Goal: Task Accomplishment & Management: Complete application form

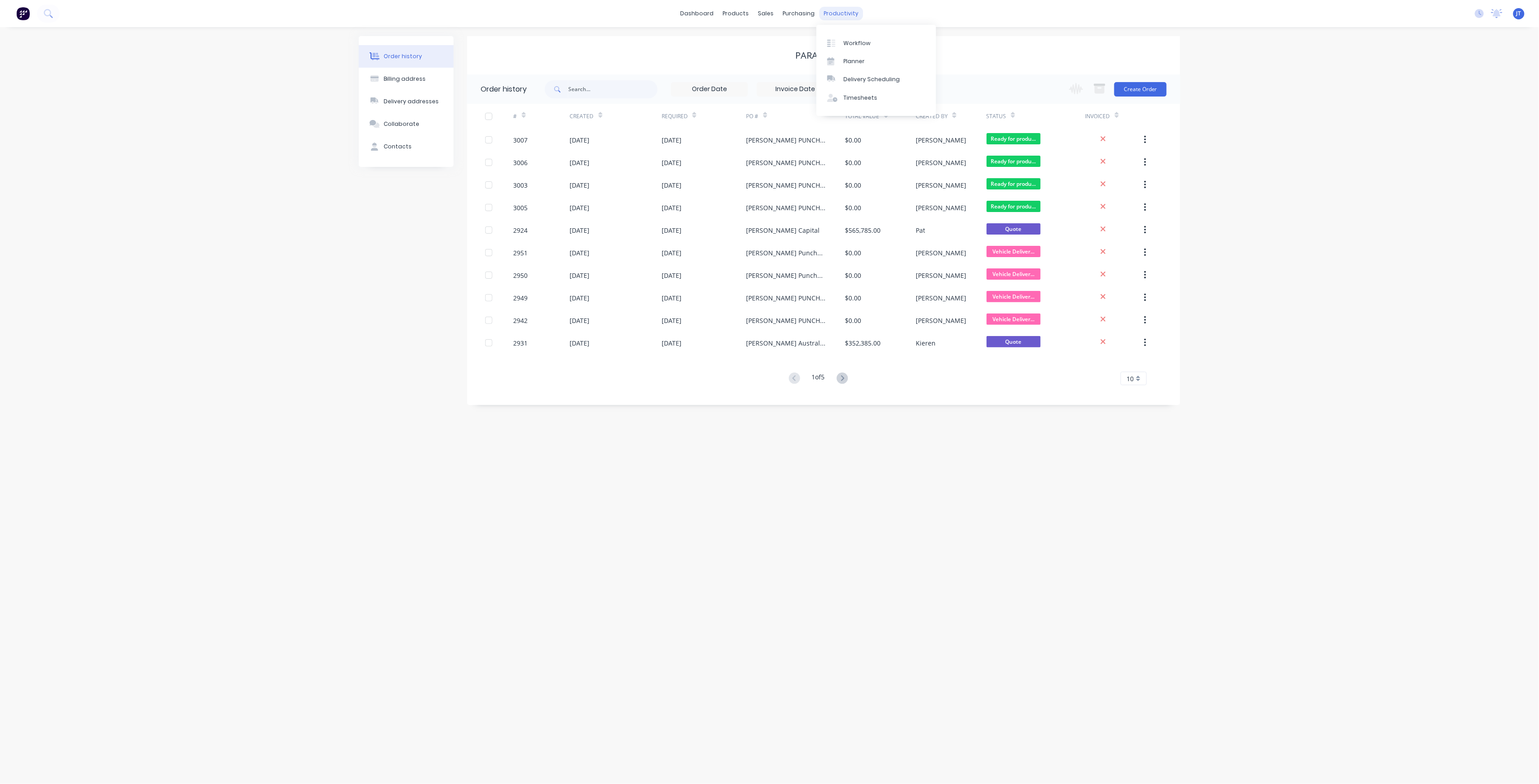
click at [850, 15] on div "productivity" at bounding box center [842, 13] width 44 height 13
click at [851, 35] on link "Workflow" at bounding box center [876, 42] width 120 height 18
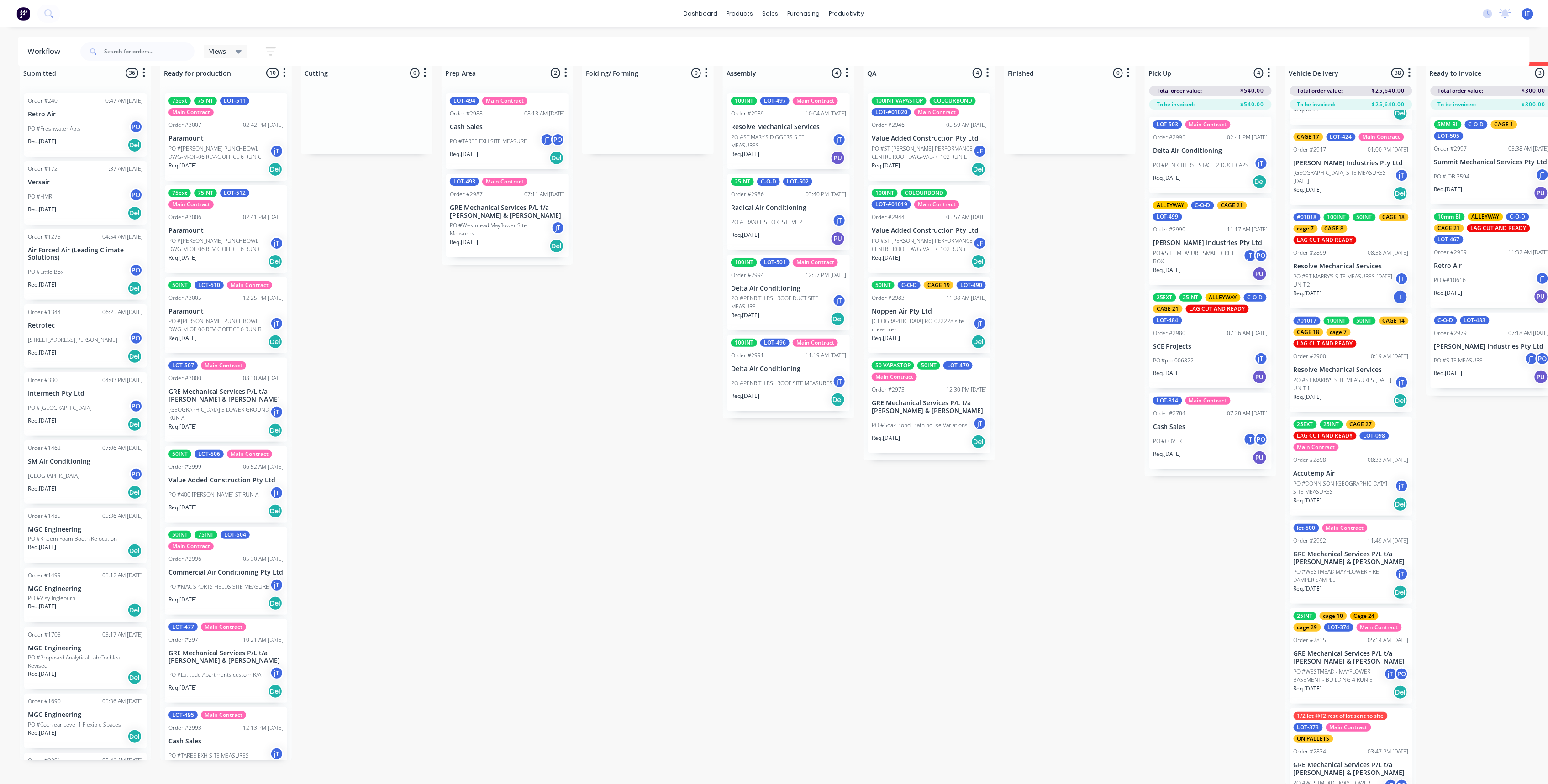
scroll to position [2943, 0]
click at [1369, 372] on div "Mark as Delivered" at bounding box center [1369, 376] width 92 height 19
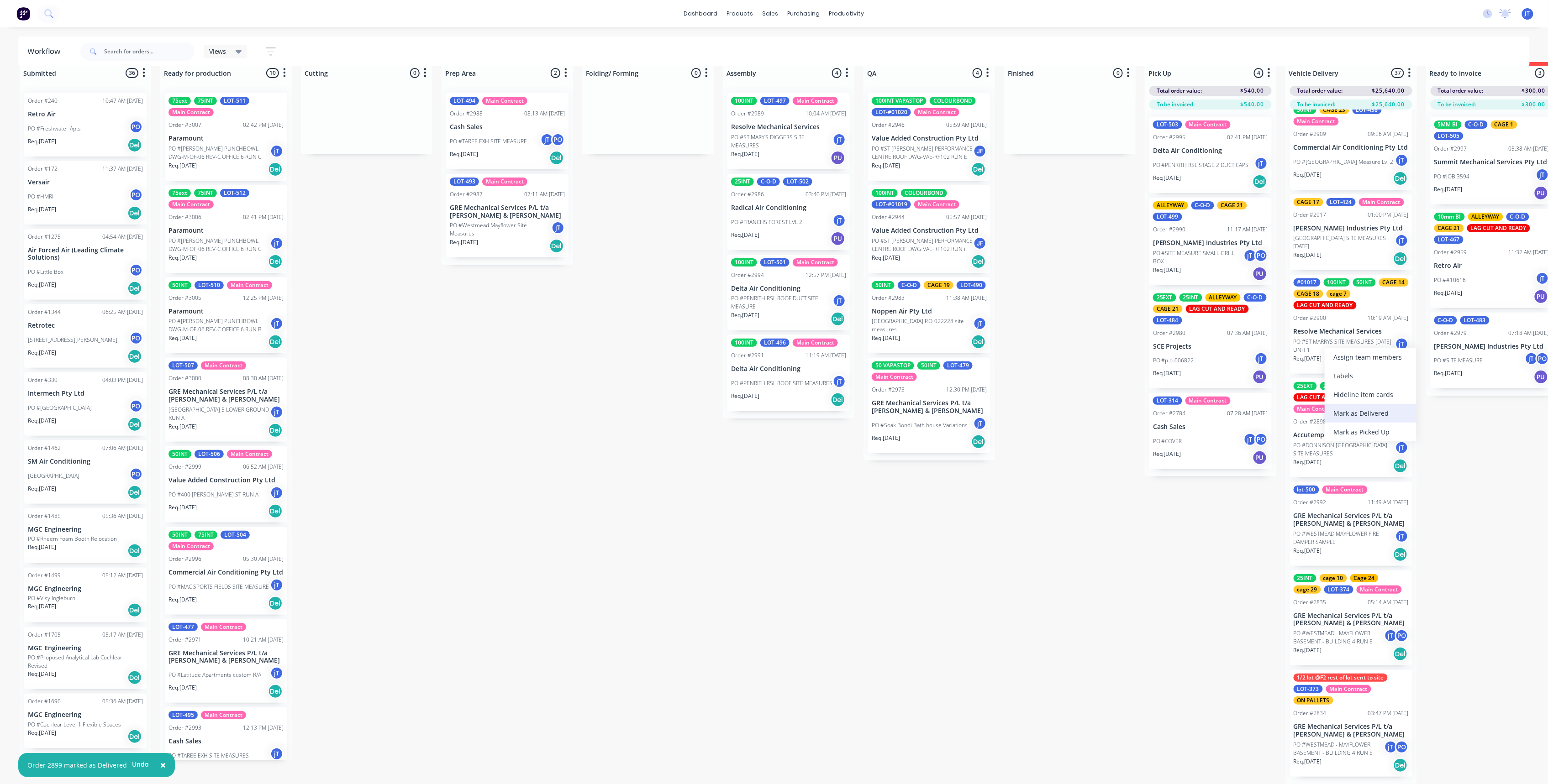
click at [1358, 408] on div "Mark as Delivered" at bounding box center [1371, 413] width 92 height 19
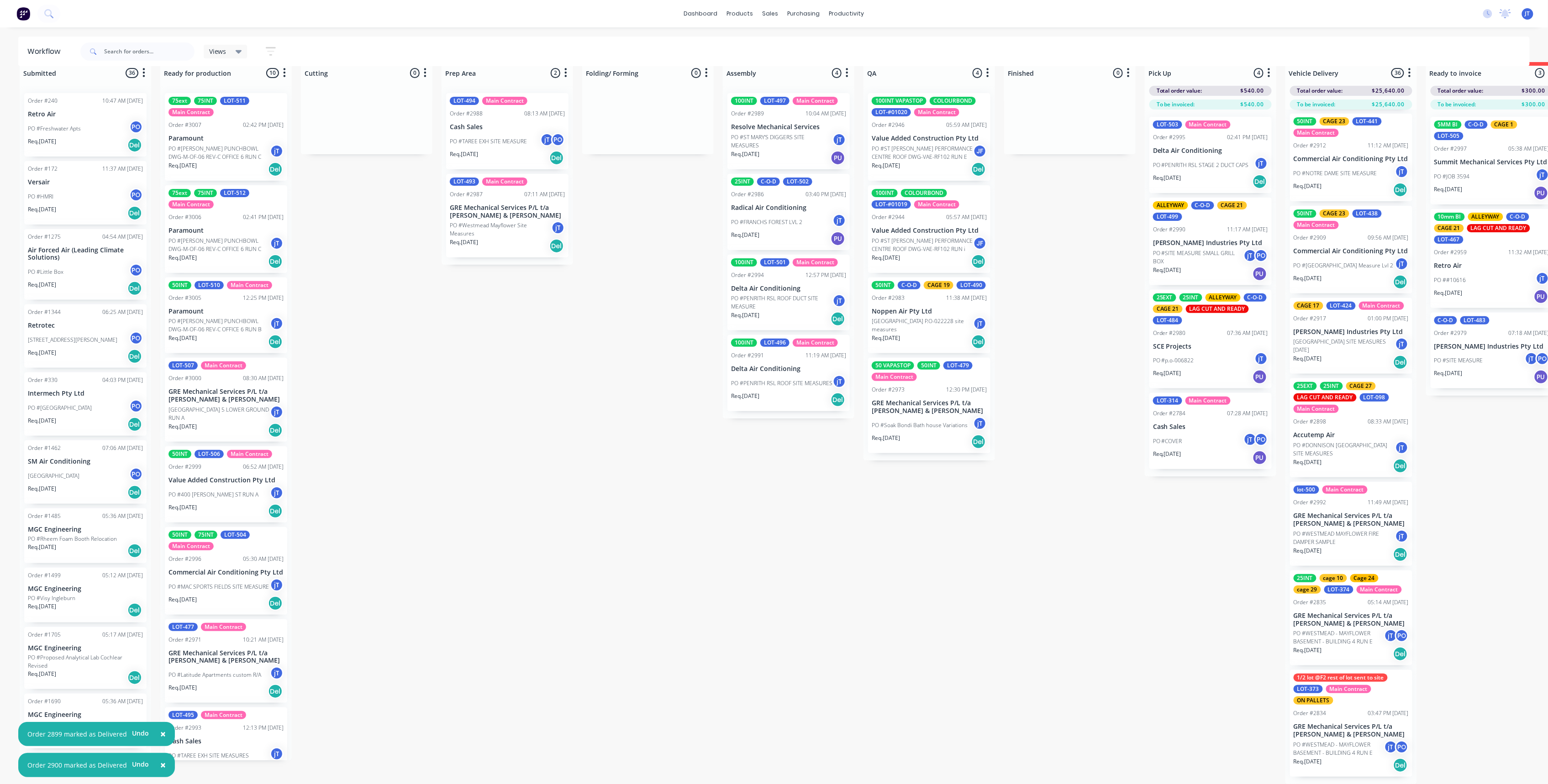
scroll to position [2796, 0]
click at [1377, 766] on div "Mark as Delivered" at bounding box center [1380, 768] width 92 height 19
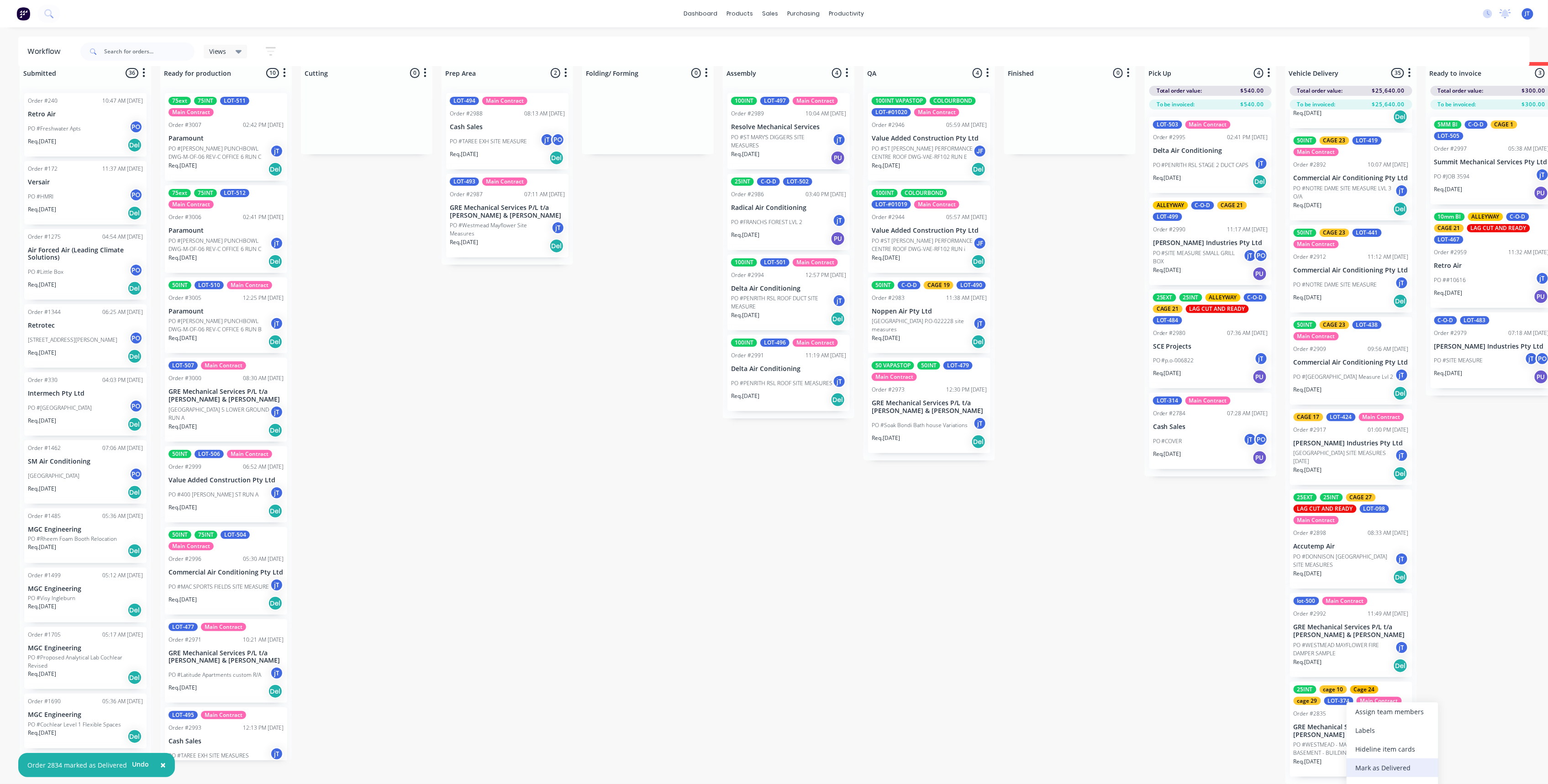
click at [1377, 771] on div "Mark as Delivered" at bounding box center [1393, 768] width 92 height 19
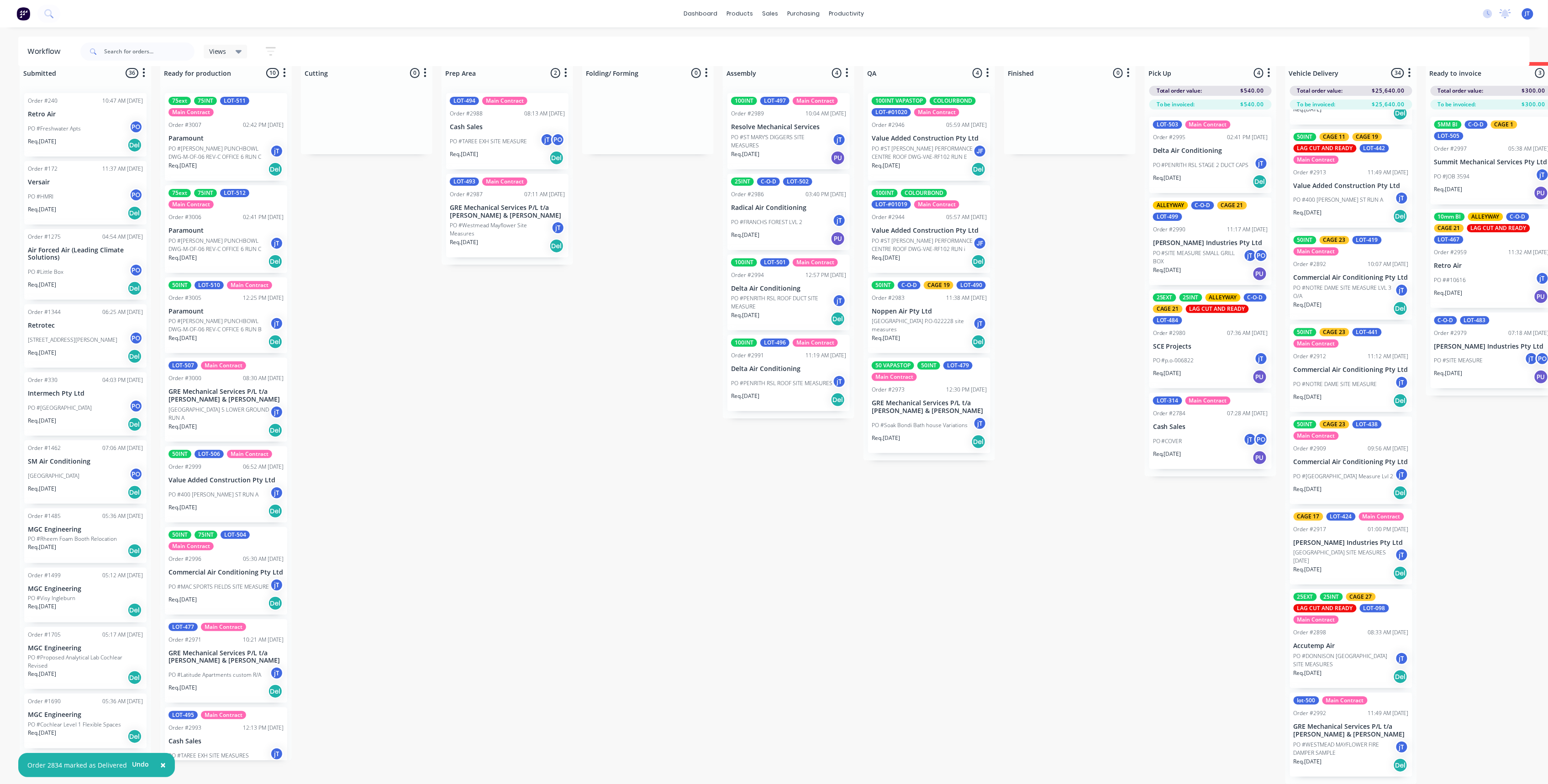
scroll to position [2586, 0]
click at [1186, 732] on div "Submitted 36 Summaries Total order value Invoiced to date To be invoiced Order …" at bounding box center [887, 423] width 1788 height 722
click at [1366, 537] on div "Mark as Delivered" at bounding box center [1383, 546] width 92 height 19
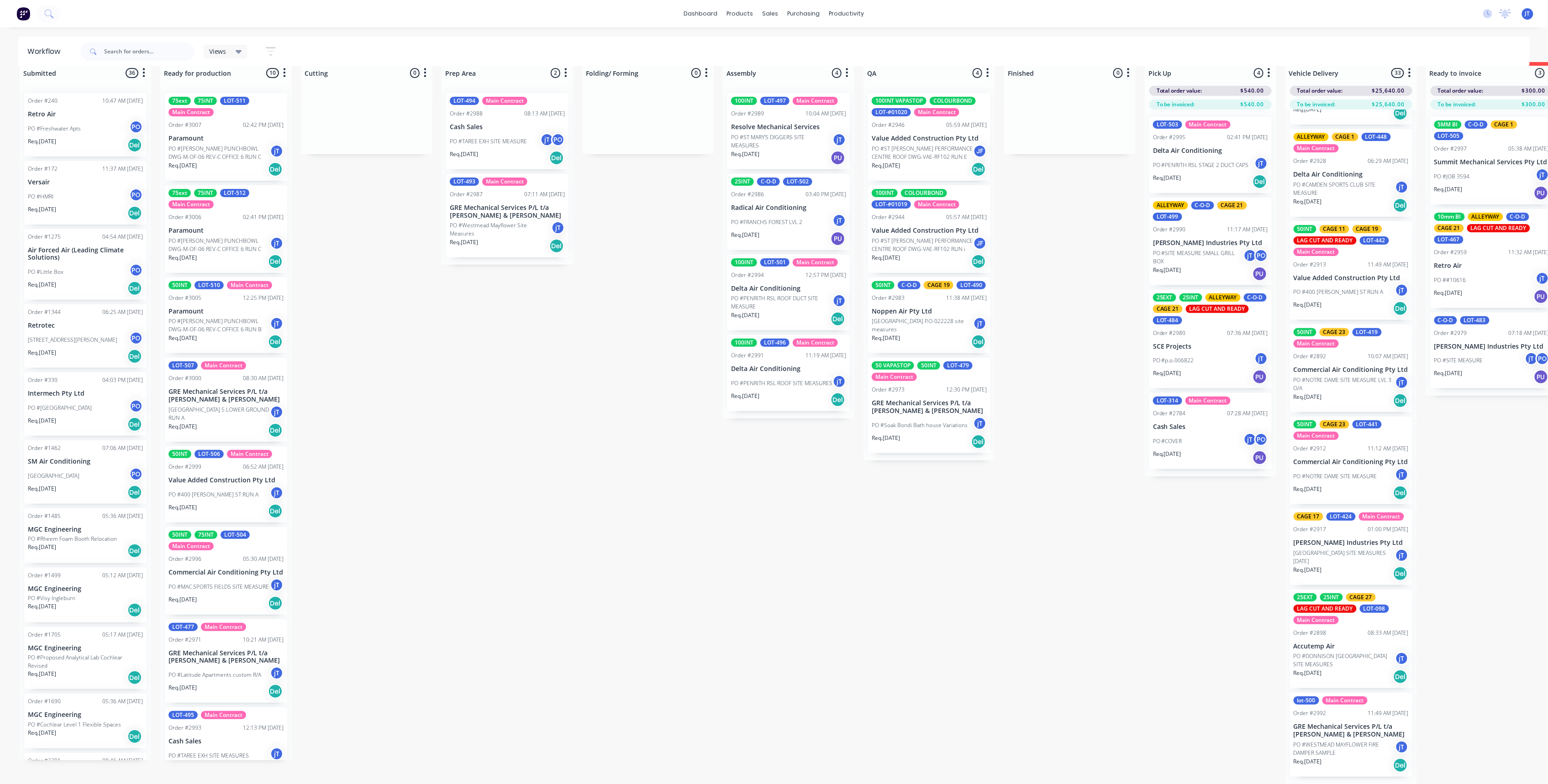
scroll to position [2486, 0]
click at [1387, 541] on div "Mark as Delivered" at bounding box center [1385, 545] width 92 height 19
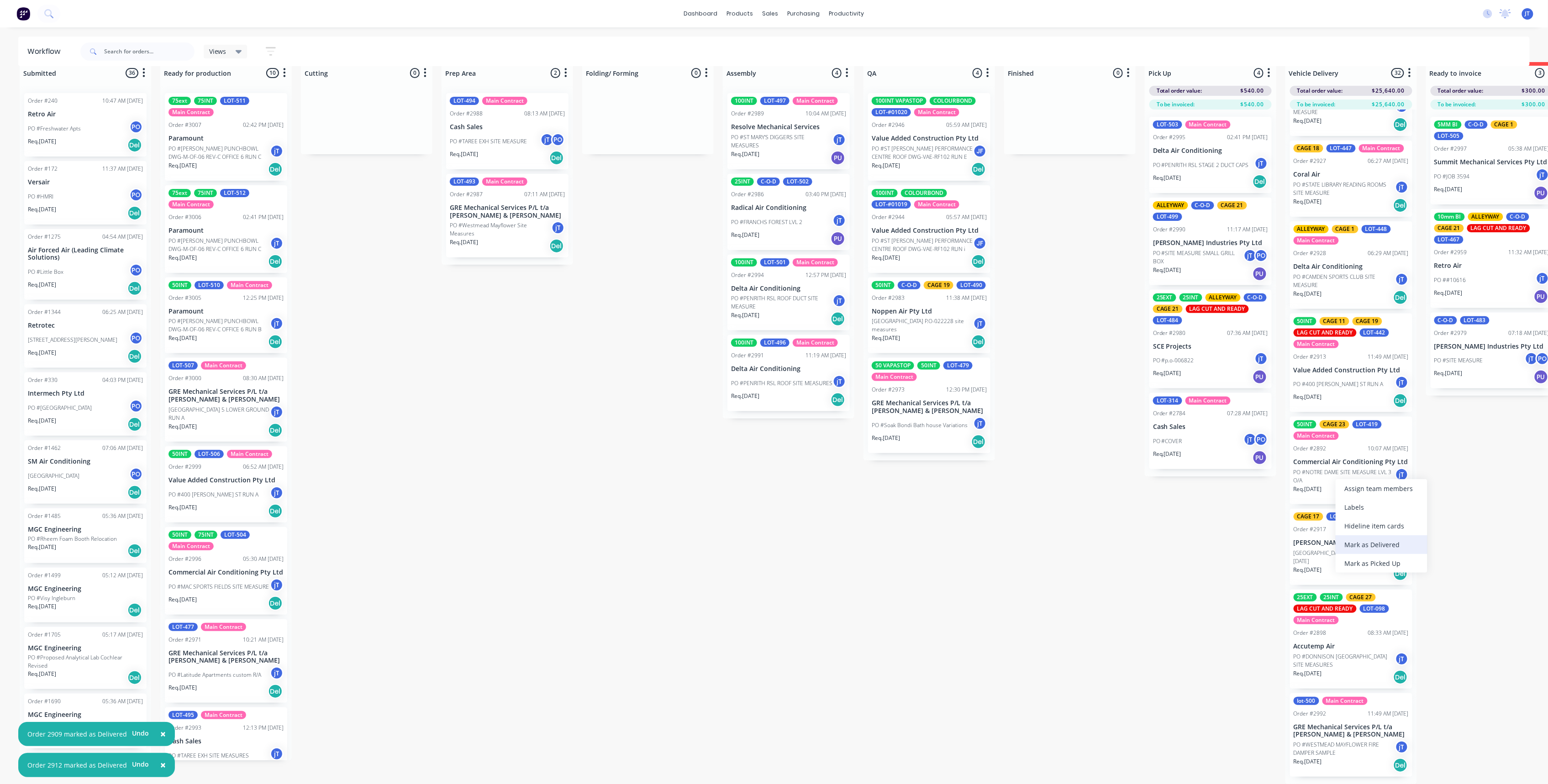
click at [1379, 545] on div "Mark as Delivered" at bounding box center [1381, 545] width 92 height 19
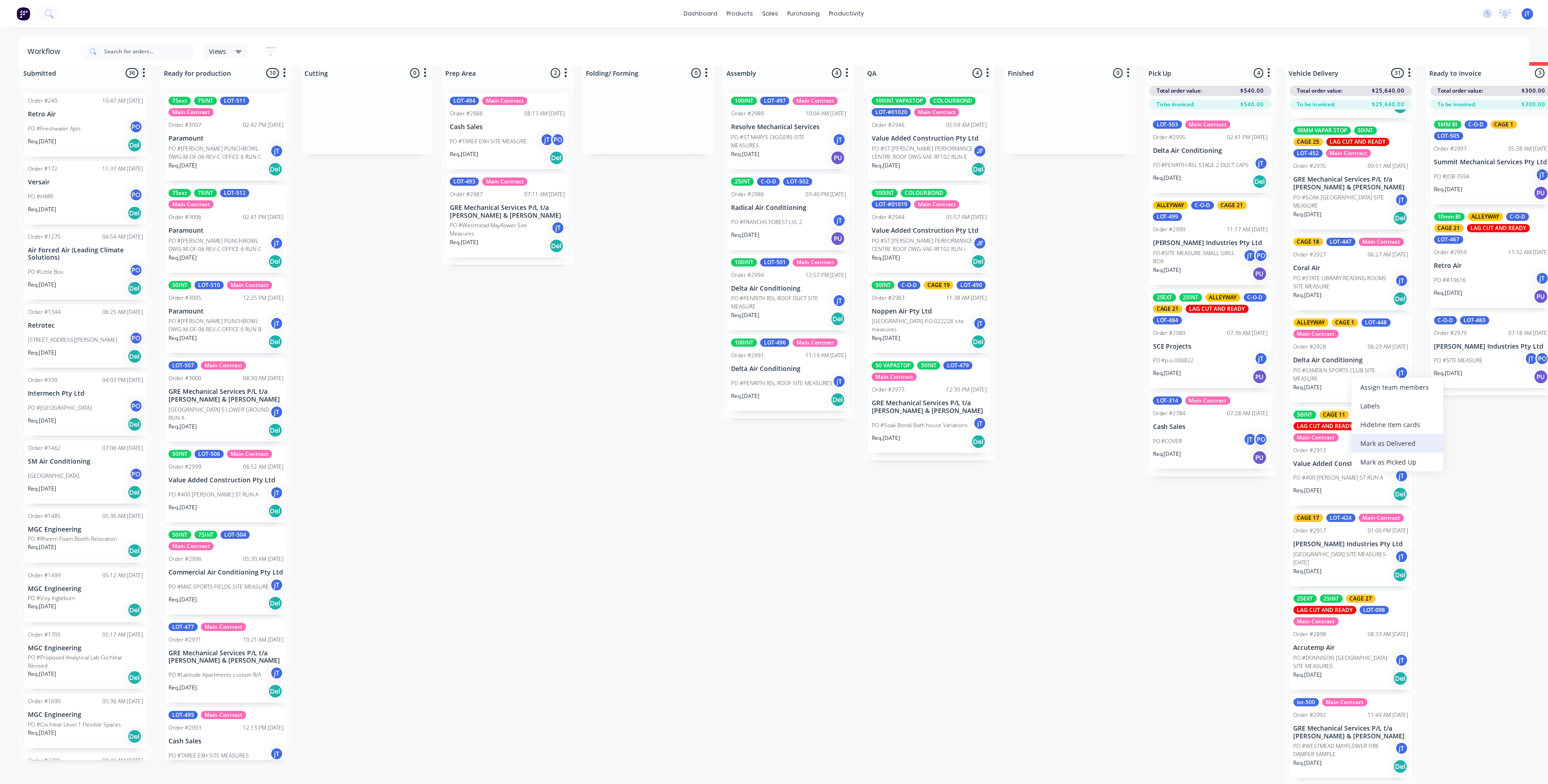
click at [1397, 442] on div "Mark as Delivered" at bounding box center [1397, 443] width 92 height 19
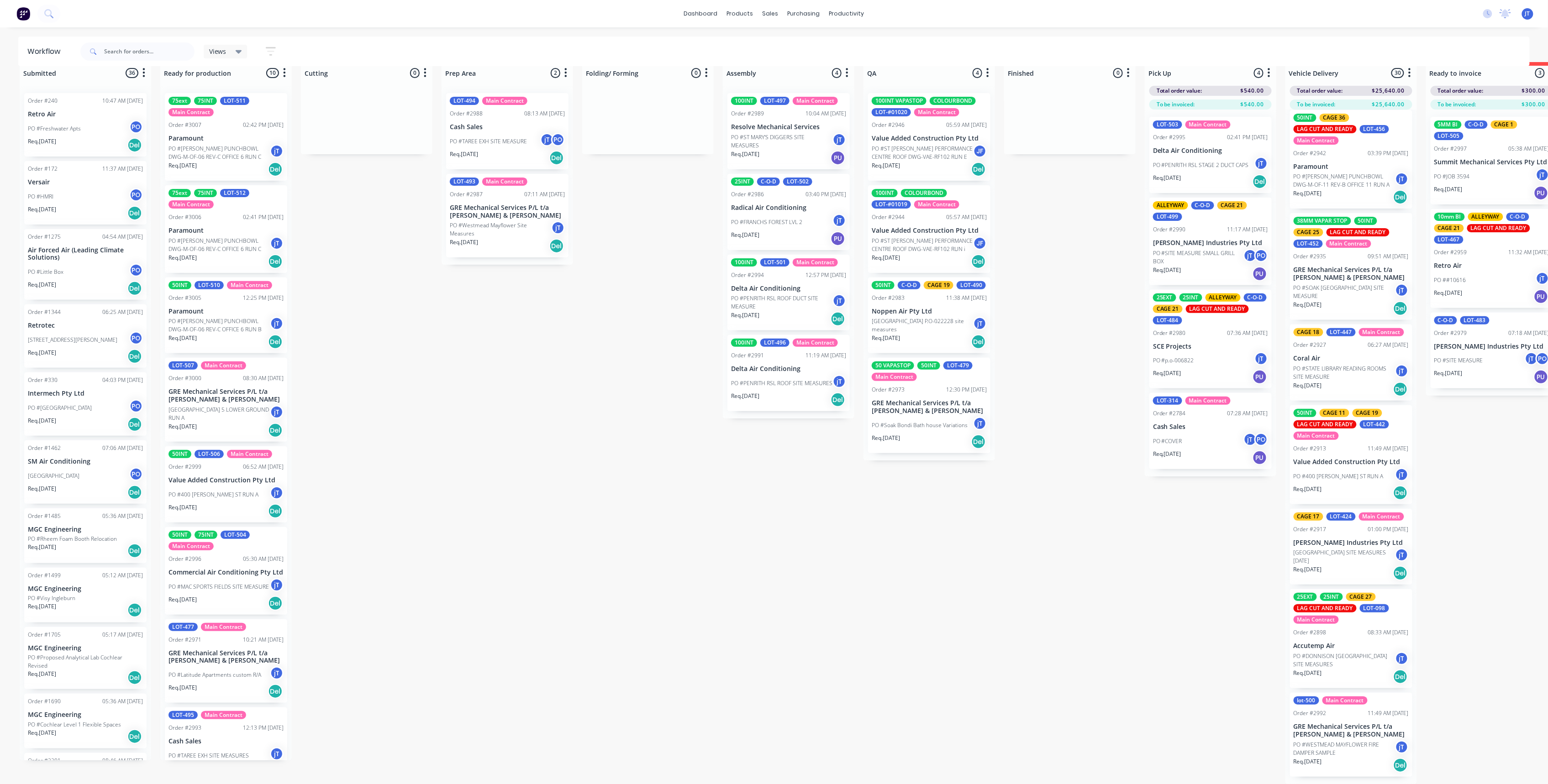
scroll to position [2195, 0]
click at [1385, 440] on div "Mark as Delivered" at bounding box center [1385, 443] width 92 height 19
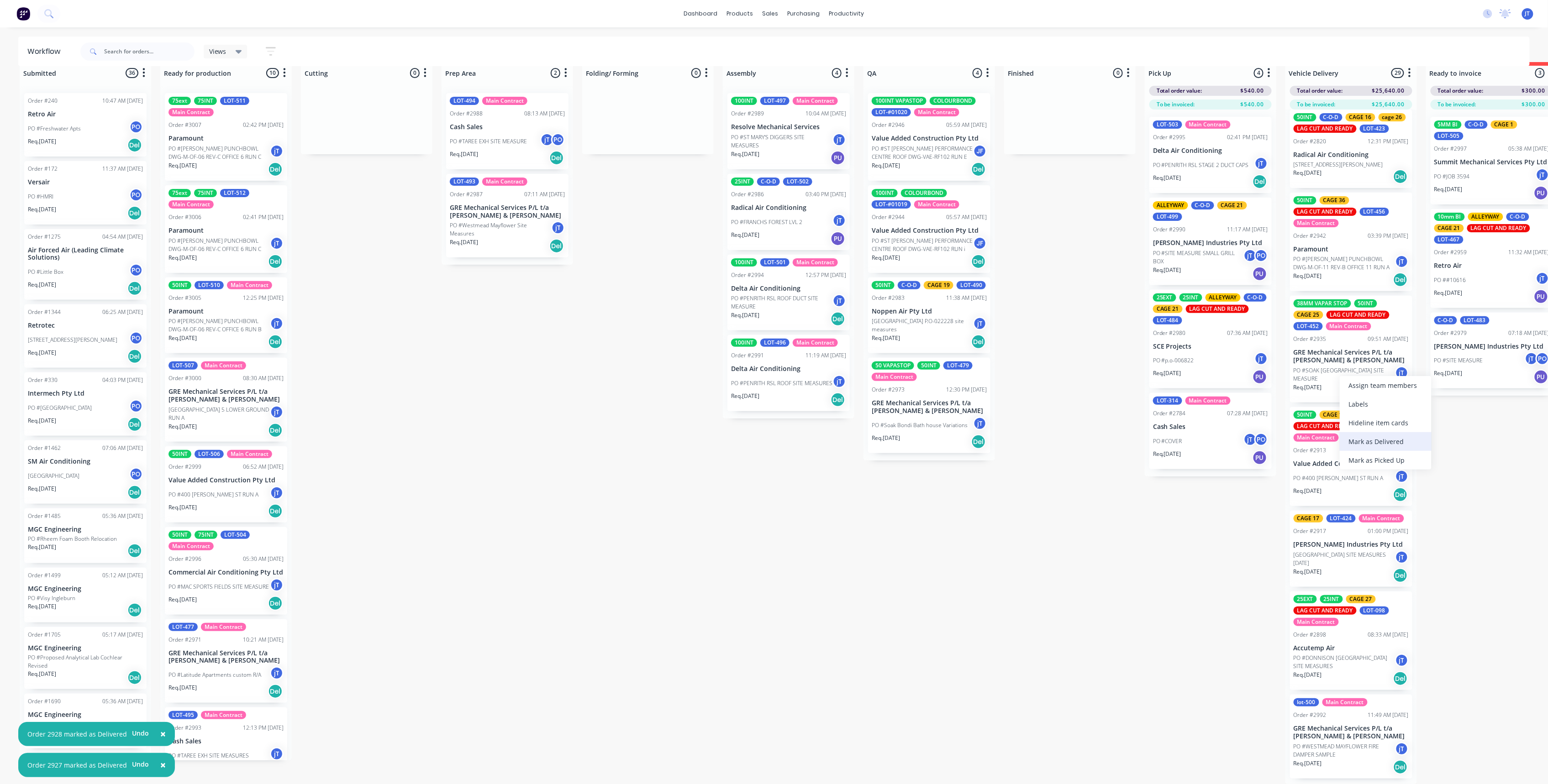
click at [1382, 441] on div "Mark as Delivered" at bounding box center [1385, 441] width 92 height 19
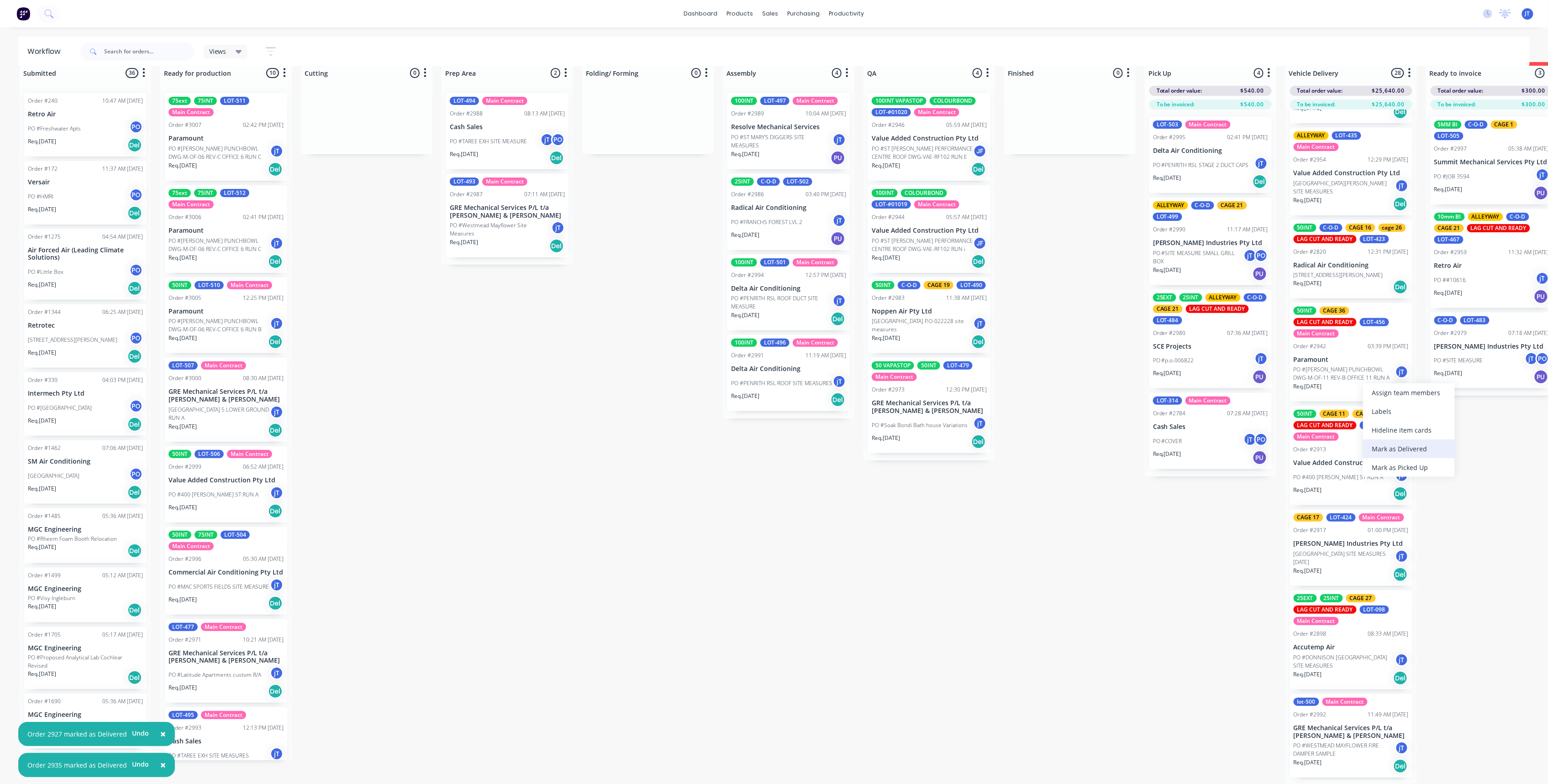
click at [1387, 444] on div "Mark as Delivered" at bounding box center [1409, 449] width 92 height 19
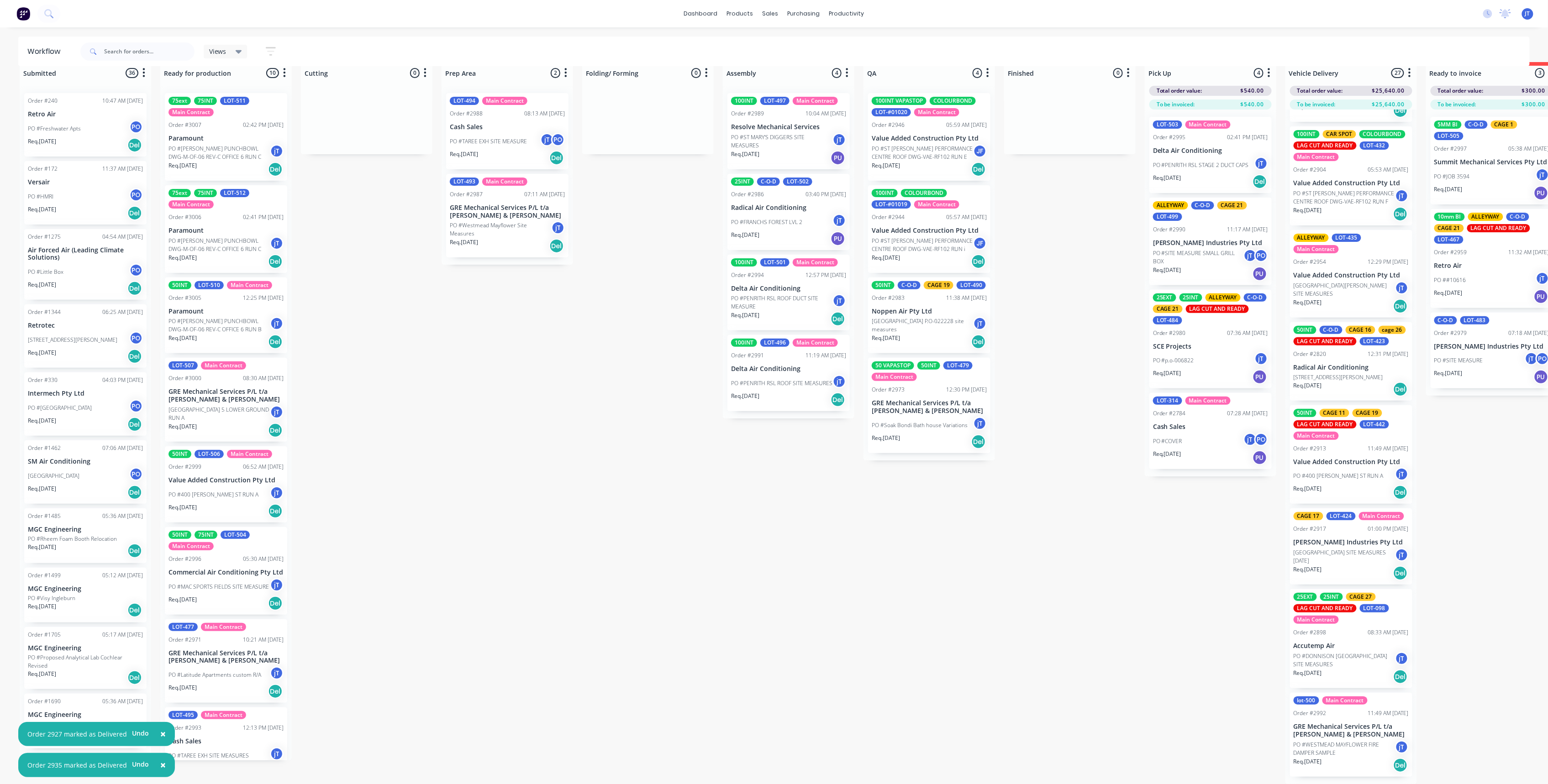
scroll to position [1899, 0]
click at [1385, 446] on div "Mark as Delivered" at bounding box center [1395, 447] width 92 height 19
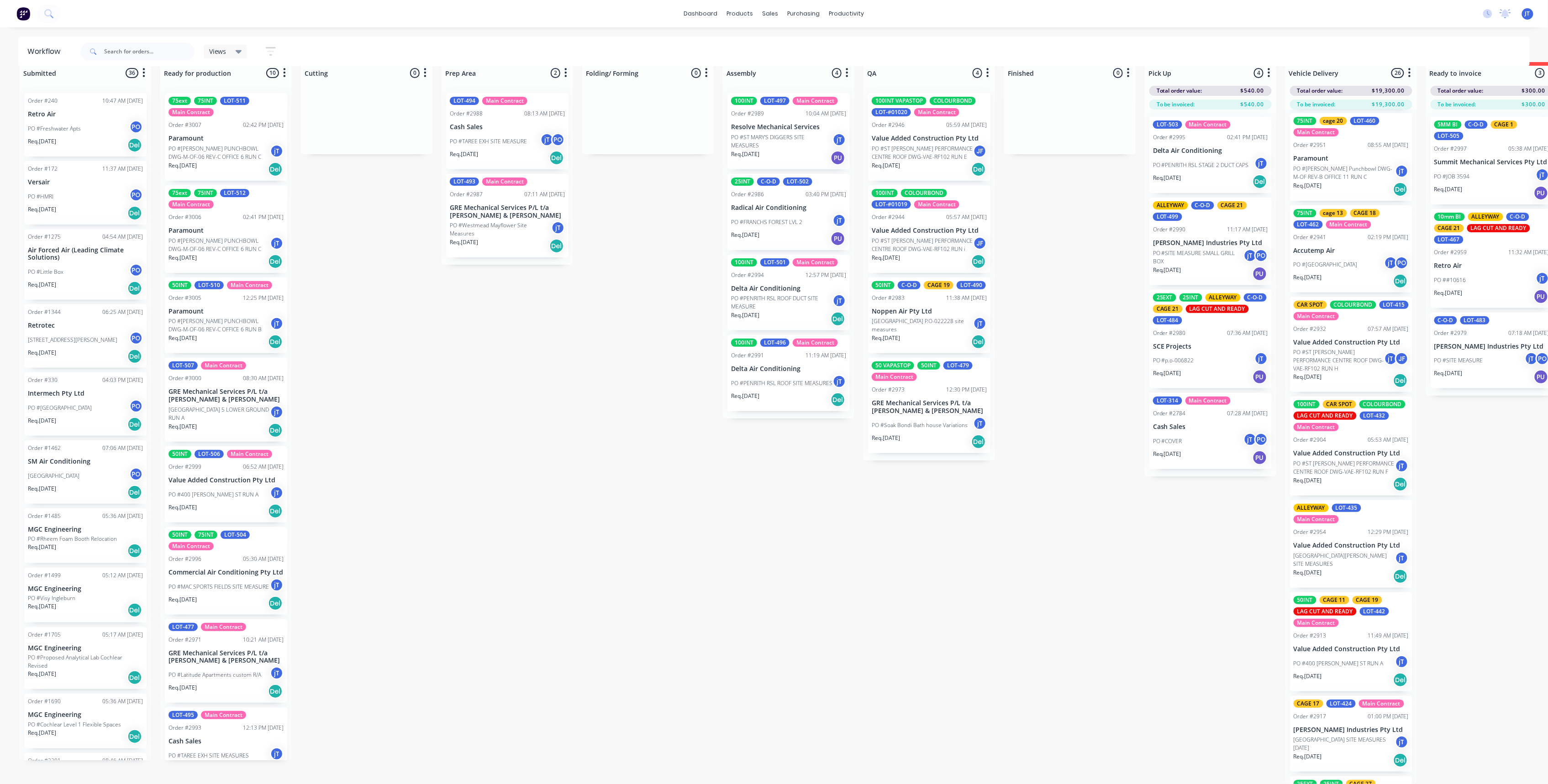
scroll to position [1625, 0]
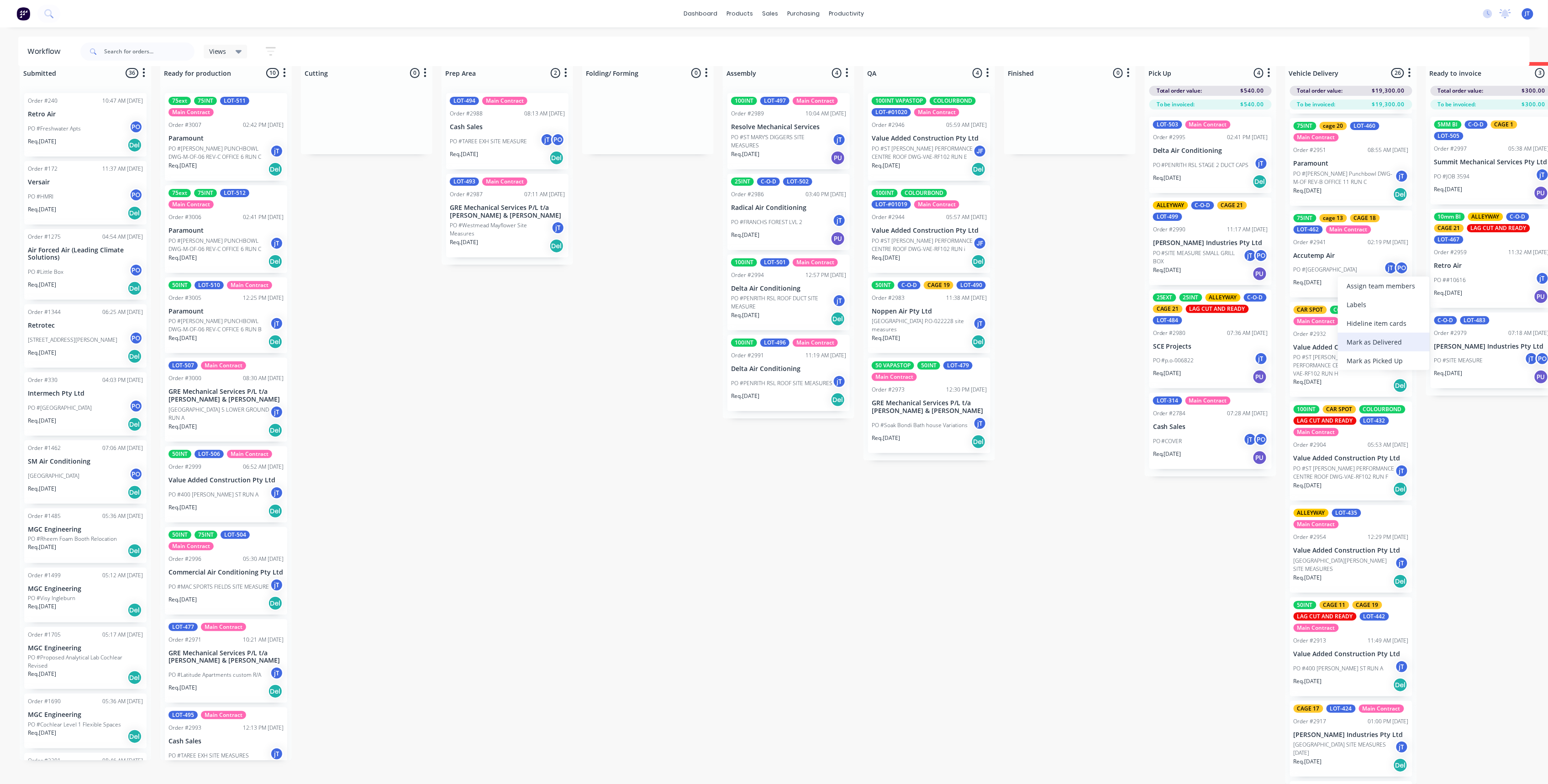
click at [1383, 340] on div "Mark as Delivered" at bounding box center [1384, 342] width 92 height 19
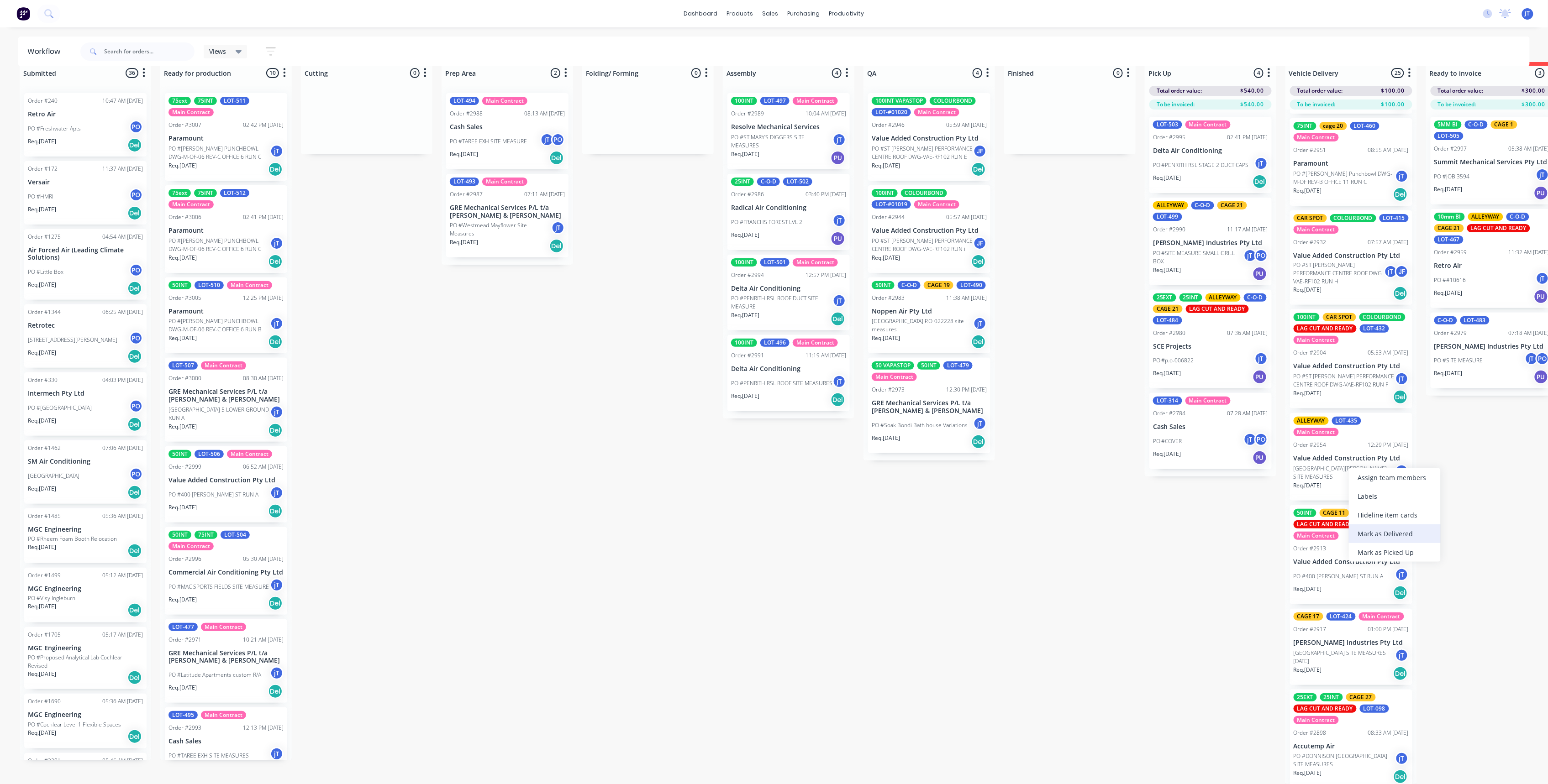
click at [1388, 537] on div "Mark as Delivered" at bounding box center [1395, 534] width 92 height 19
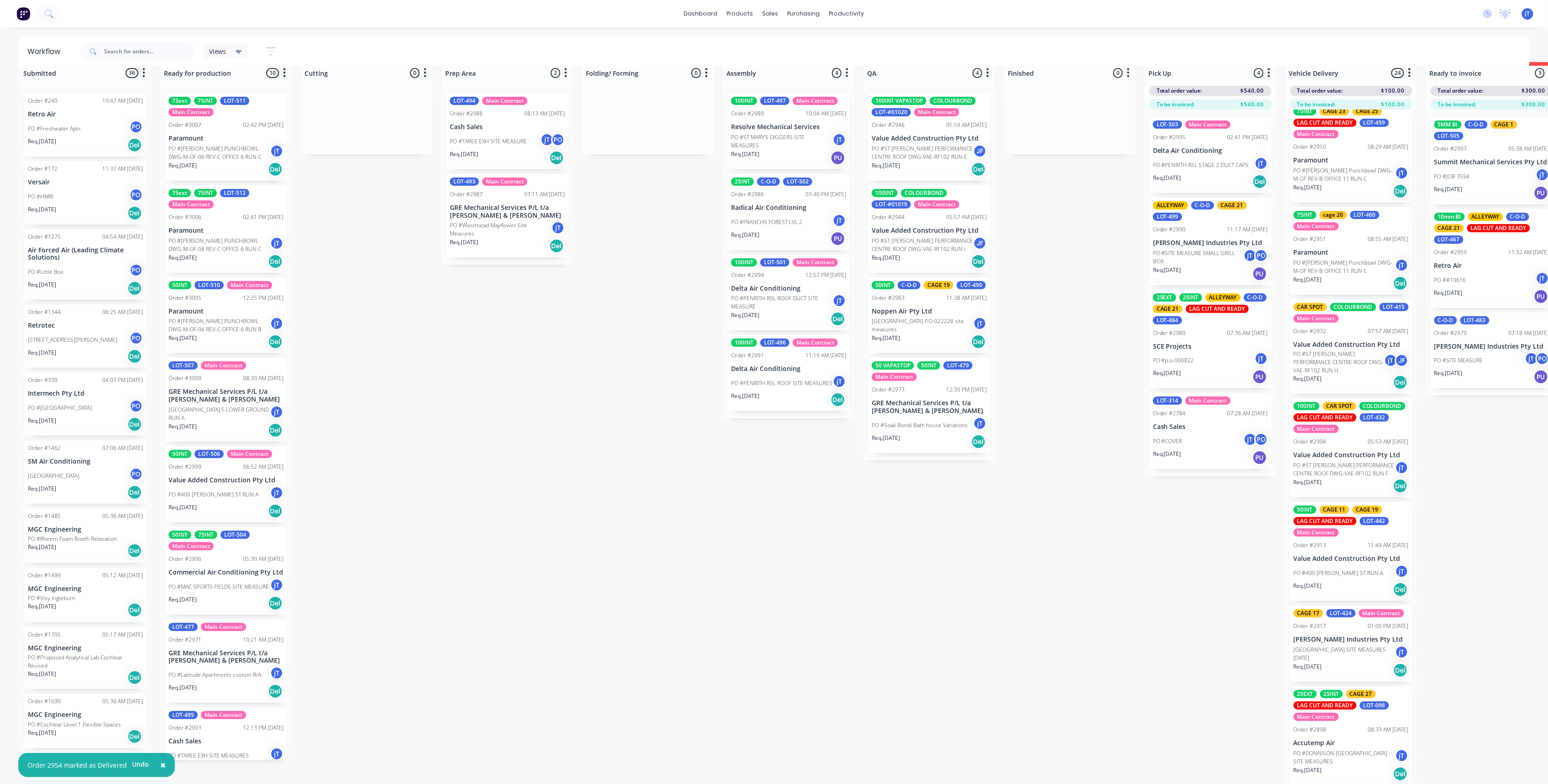
scroll to position [1501, 0]
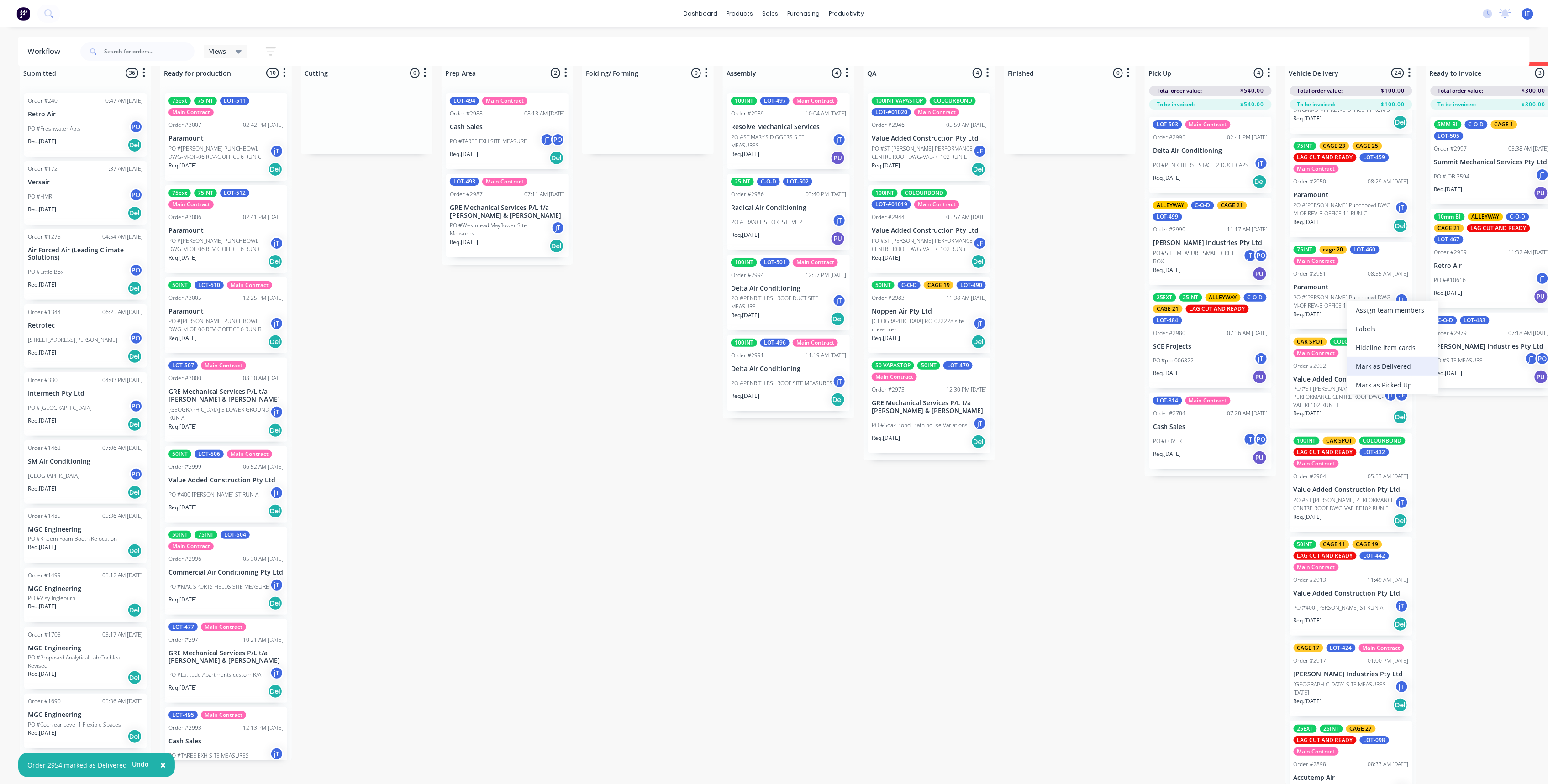
click at [1410, 367] on div "Mark as Delivered" at bounding box center [1393, 366] width 92 height 19
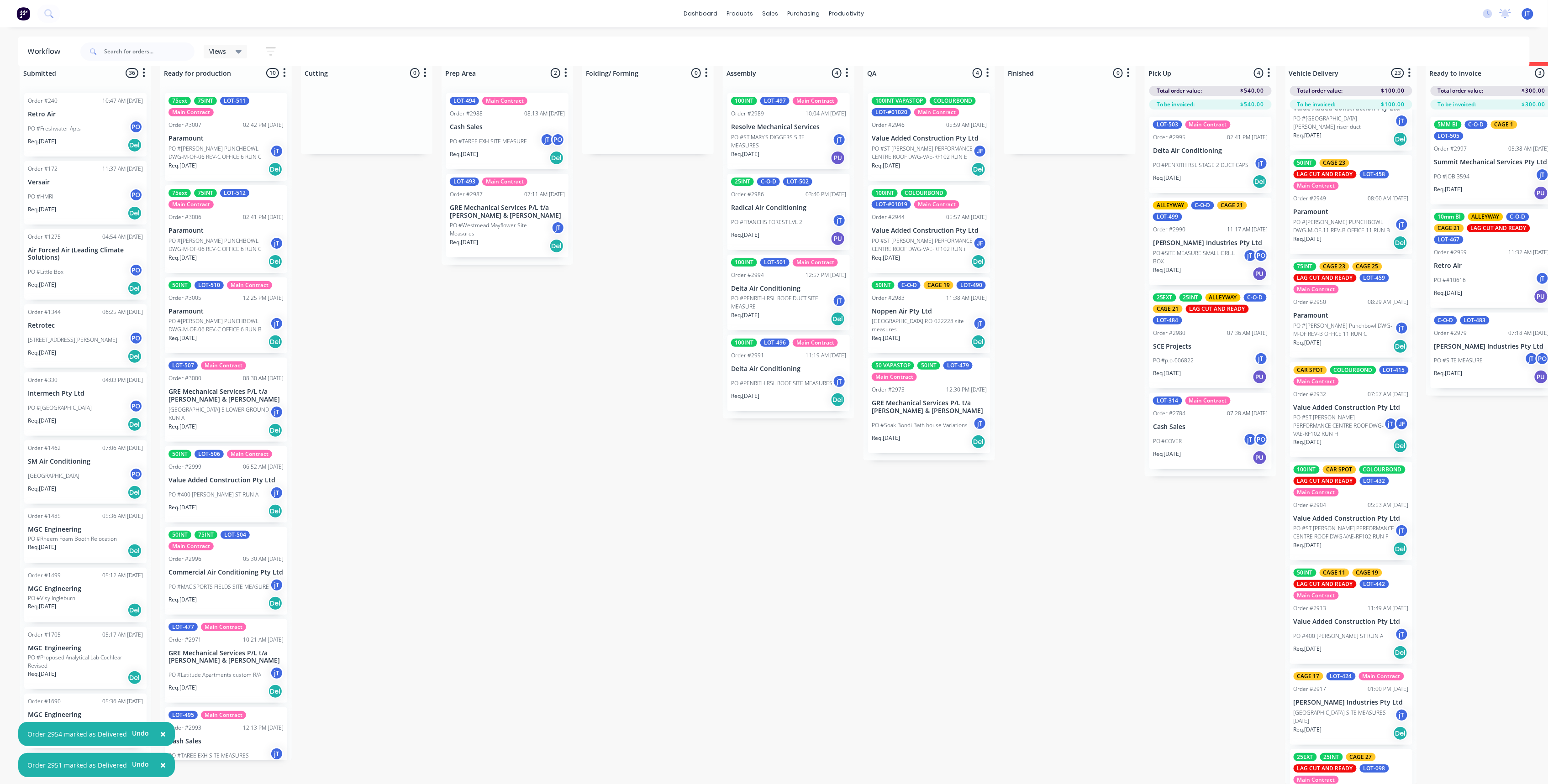
scroll to position [1381, 0]
click at [1377, 384] on div "Mark as Delivered" at bounding box center [1375, 389] width 92 height 19
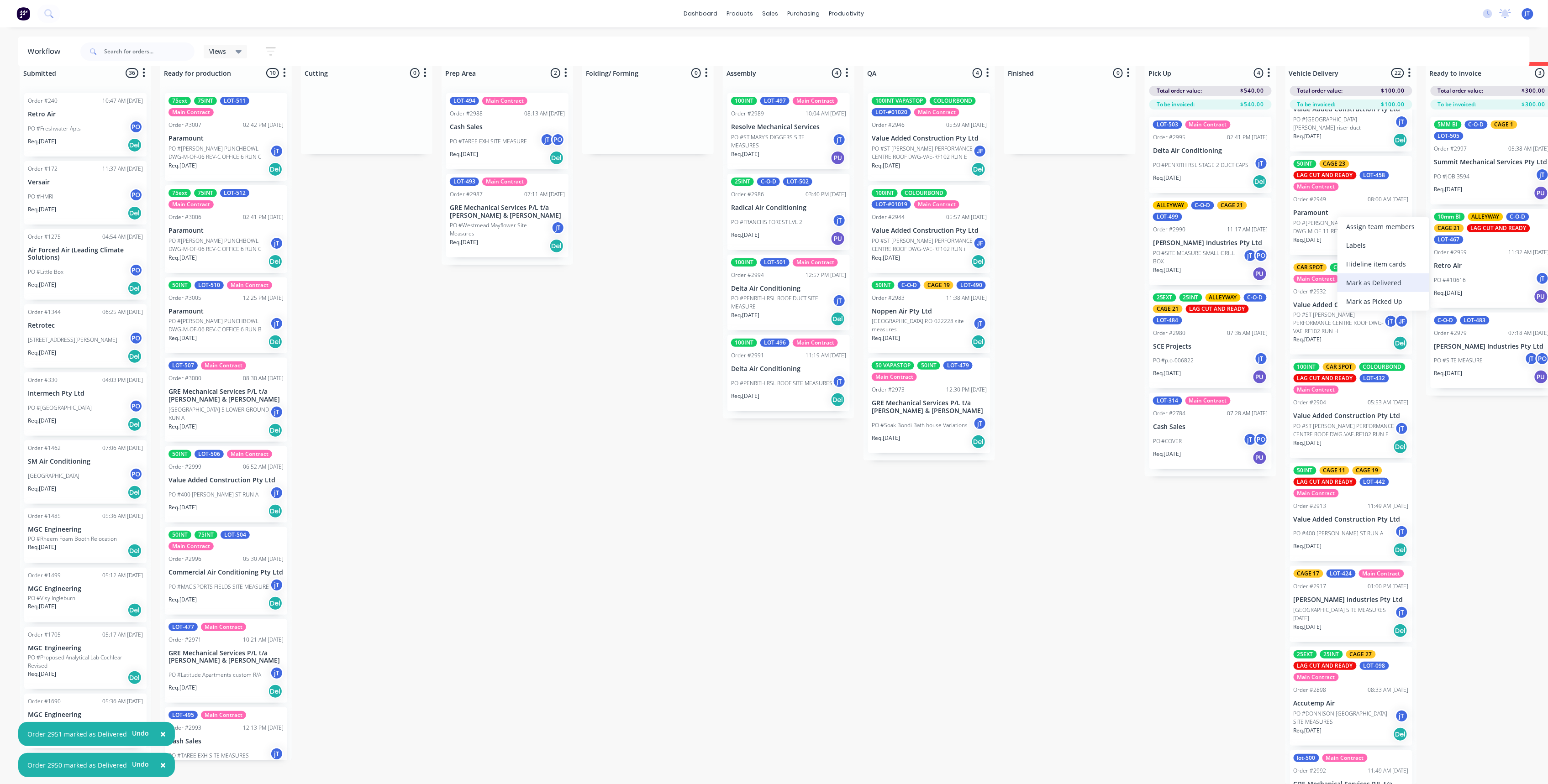
click at [1395, 280] on div "Mark as Delivered" at bounding box center [1383, 283] width 92 height 19
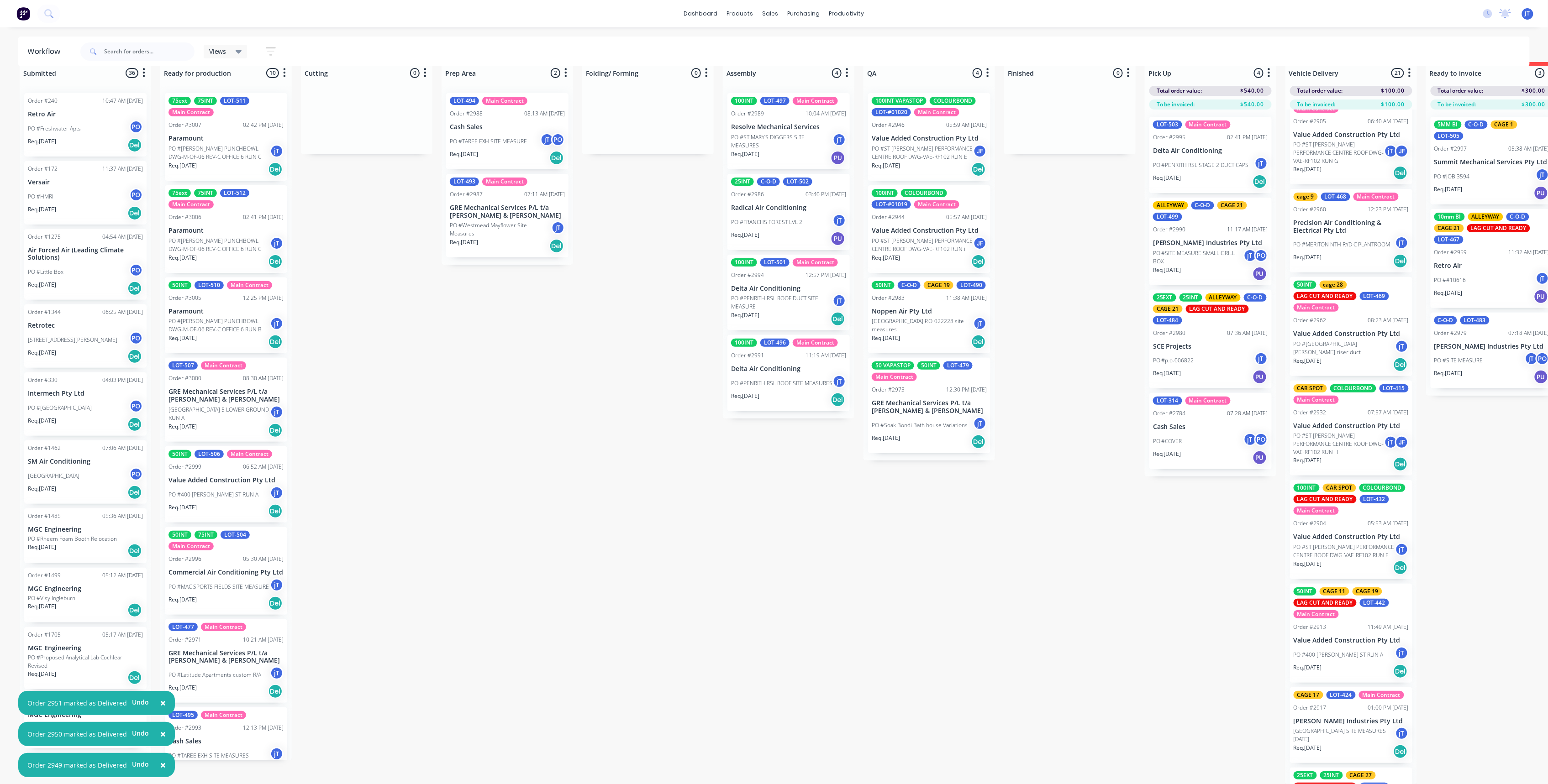
scroll to position [1141, 0]
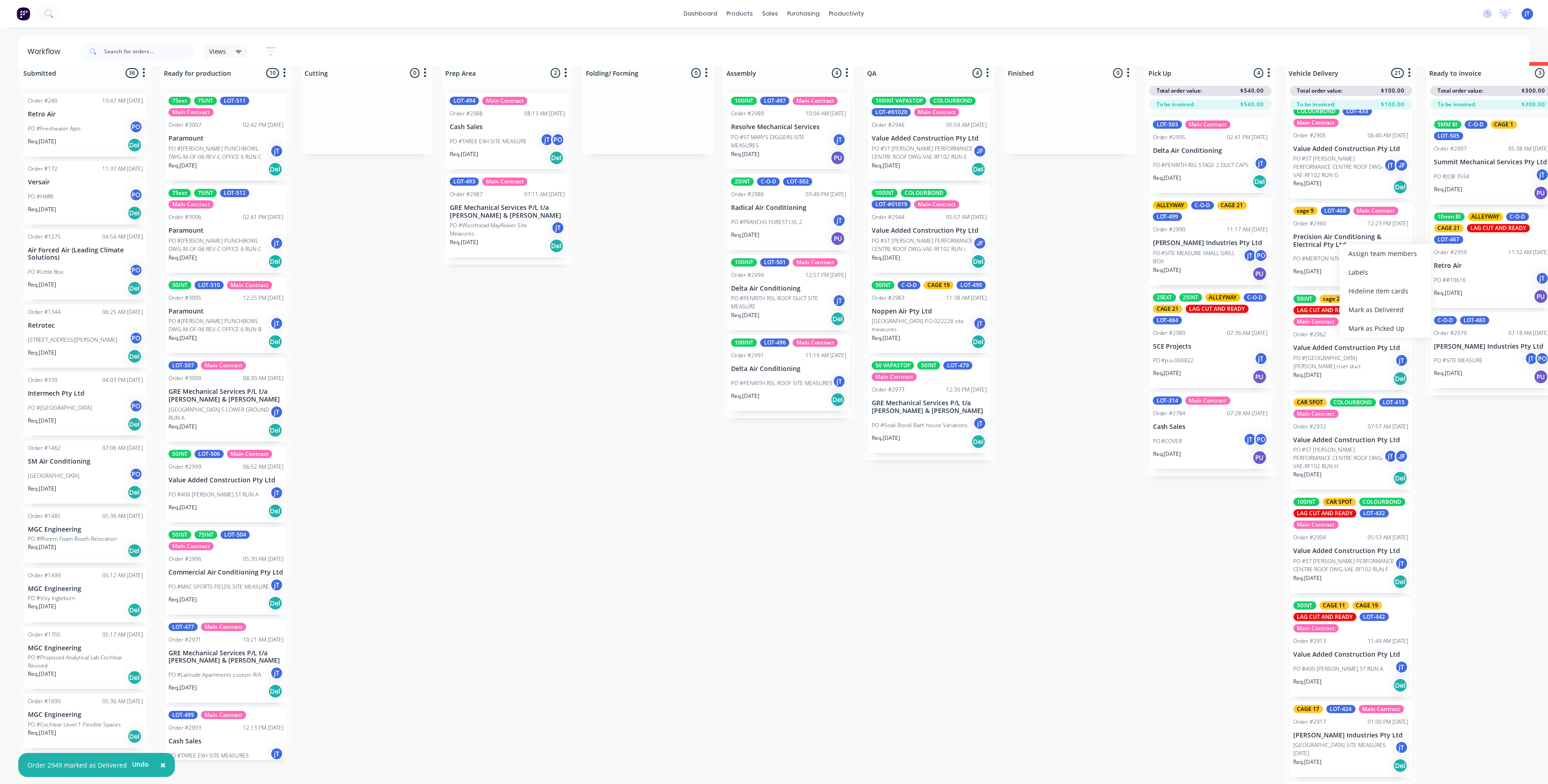
click at [1195, 526] on div "Submitted 36 Summaries Total order value Invoiced to date To be invoiced Order …" at bounding box center [887, 423] width 1788 height 722
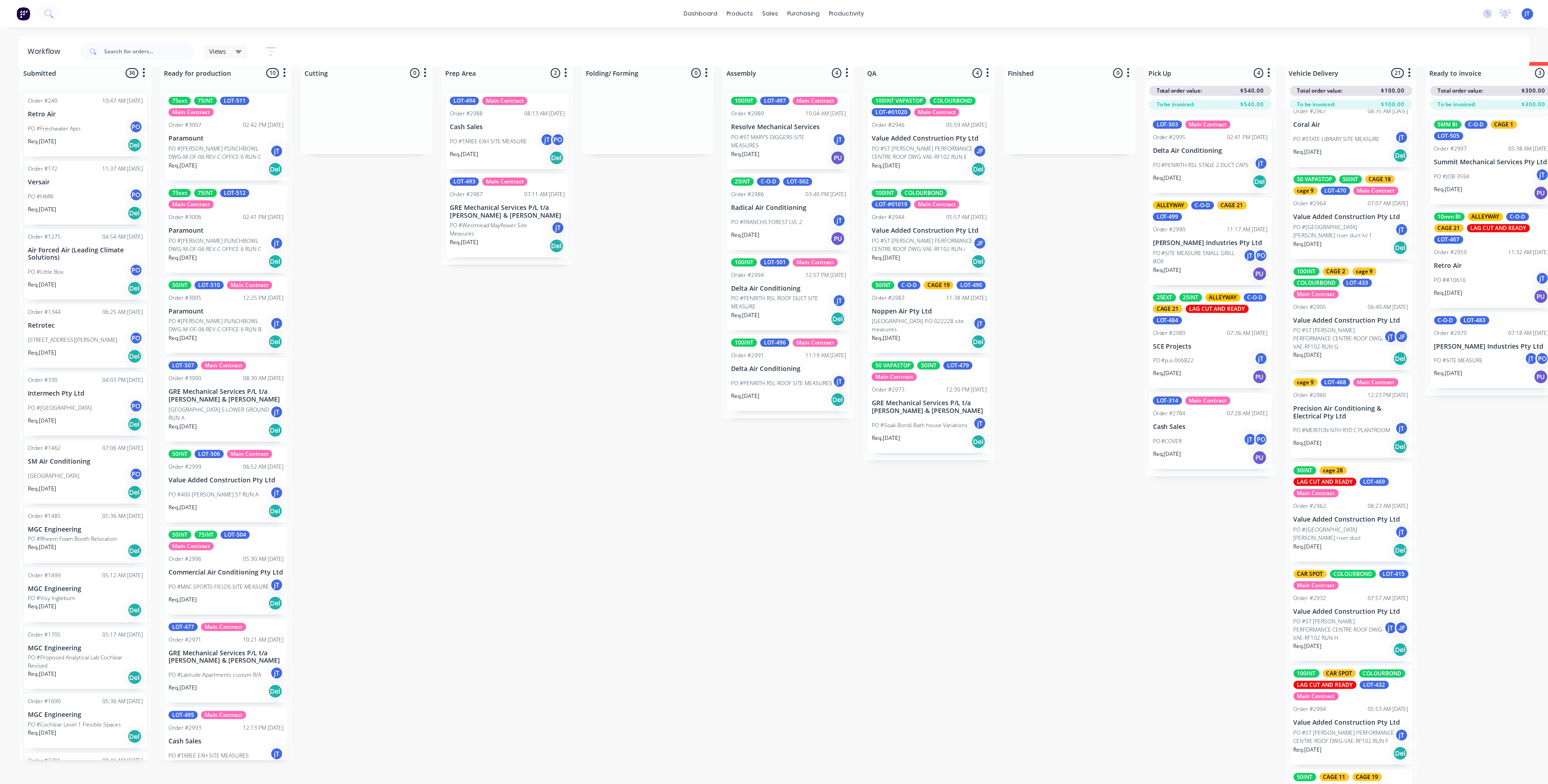
scroll to position [959, 0]
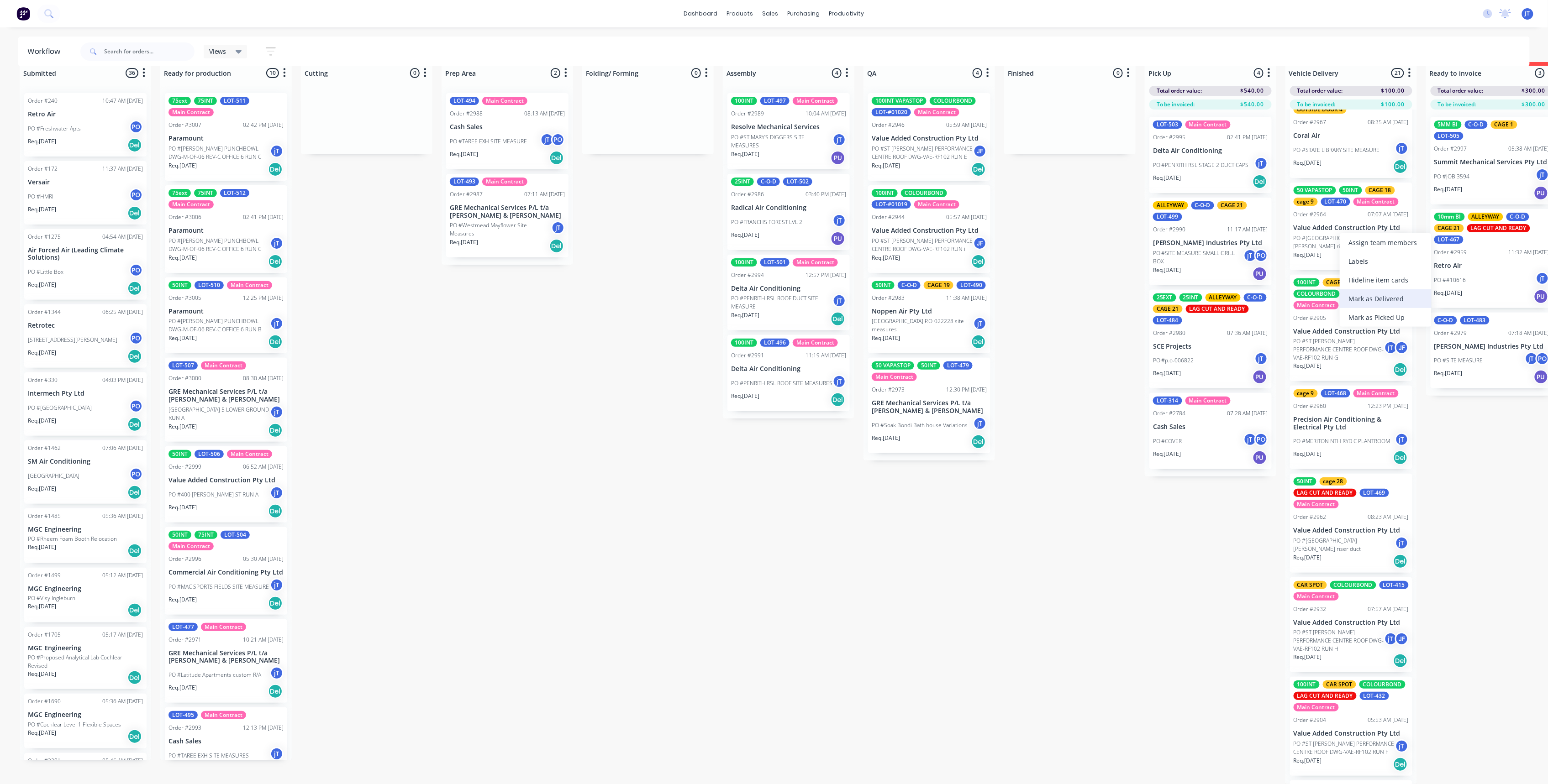
click at [1401, 298] on div "Mark as Delivered" at bounding box center [1385, 299] width 92 height 19
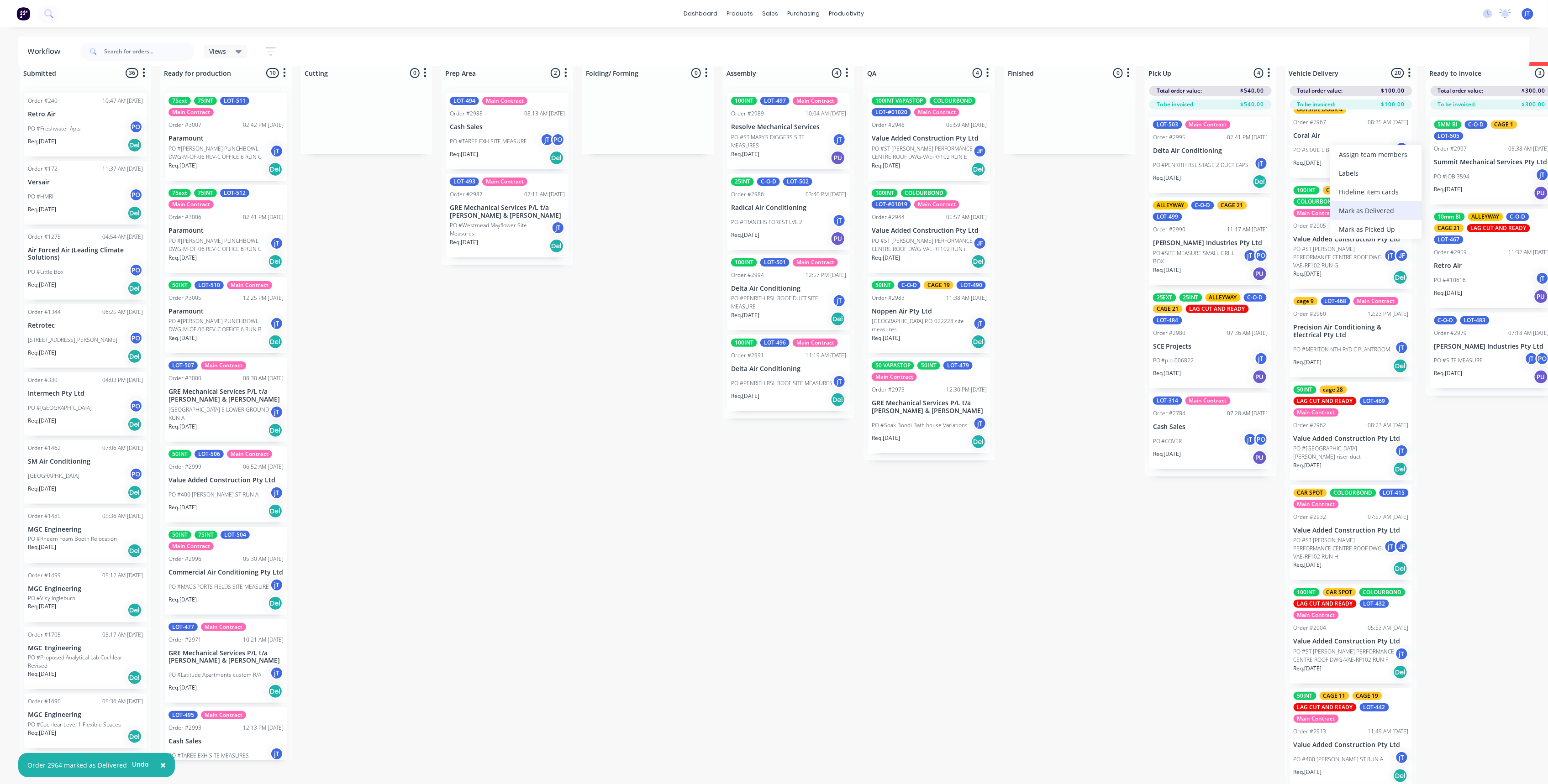
click at [1374, 216] on div "Mark as Delivered" at bounding box center [1376, 211] width 92 height 19
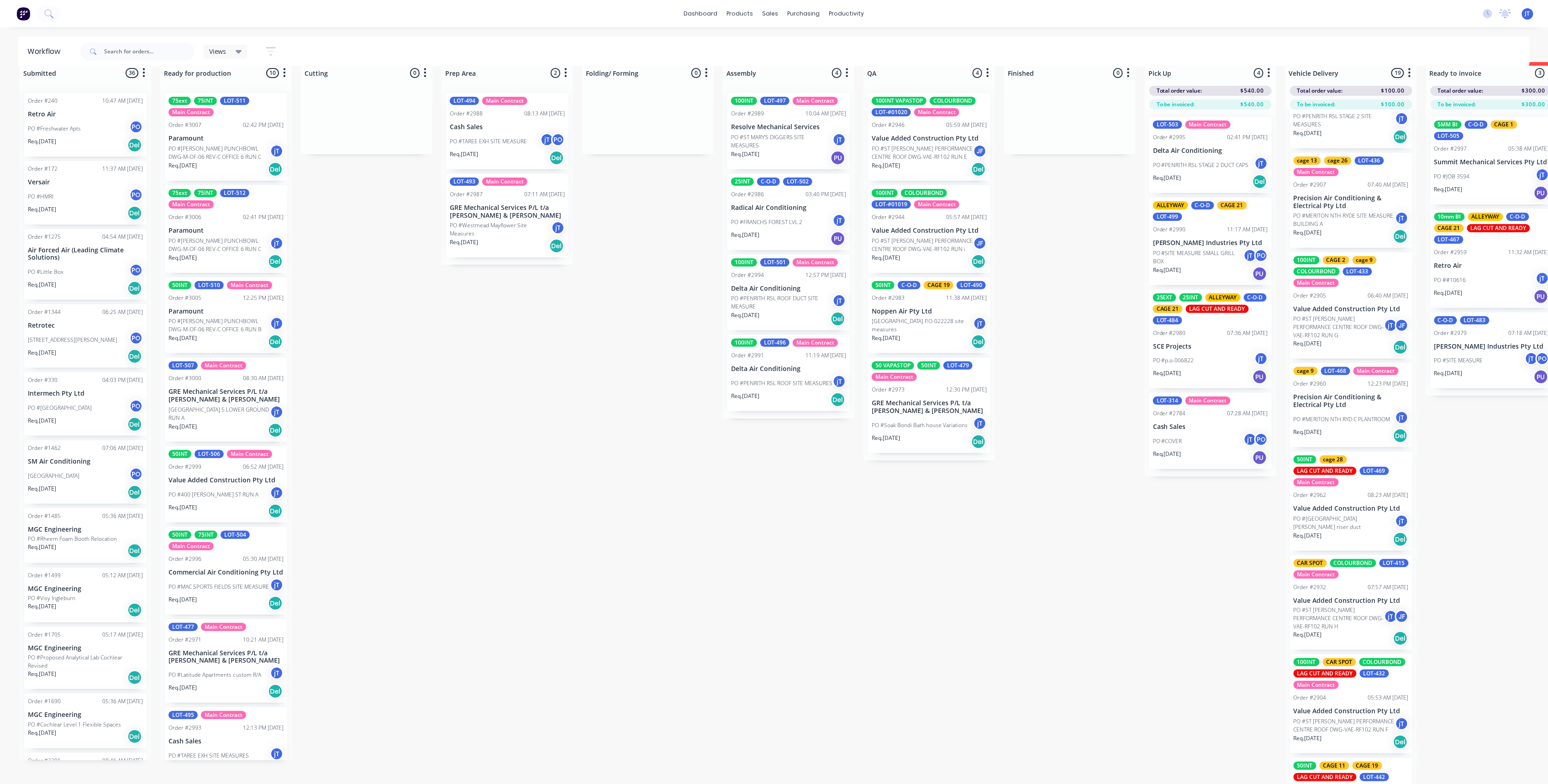
scroll to position [775, 0]
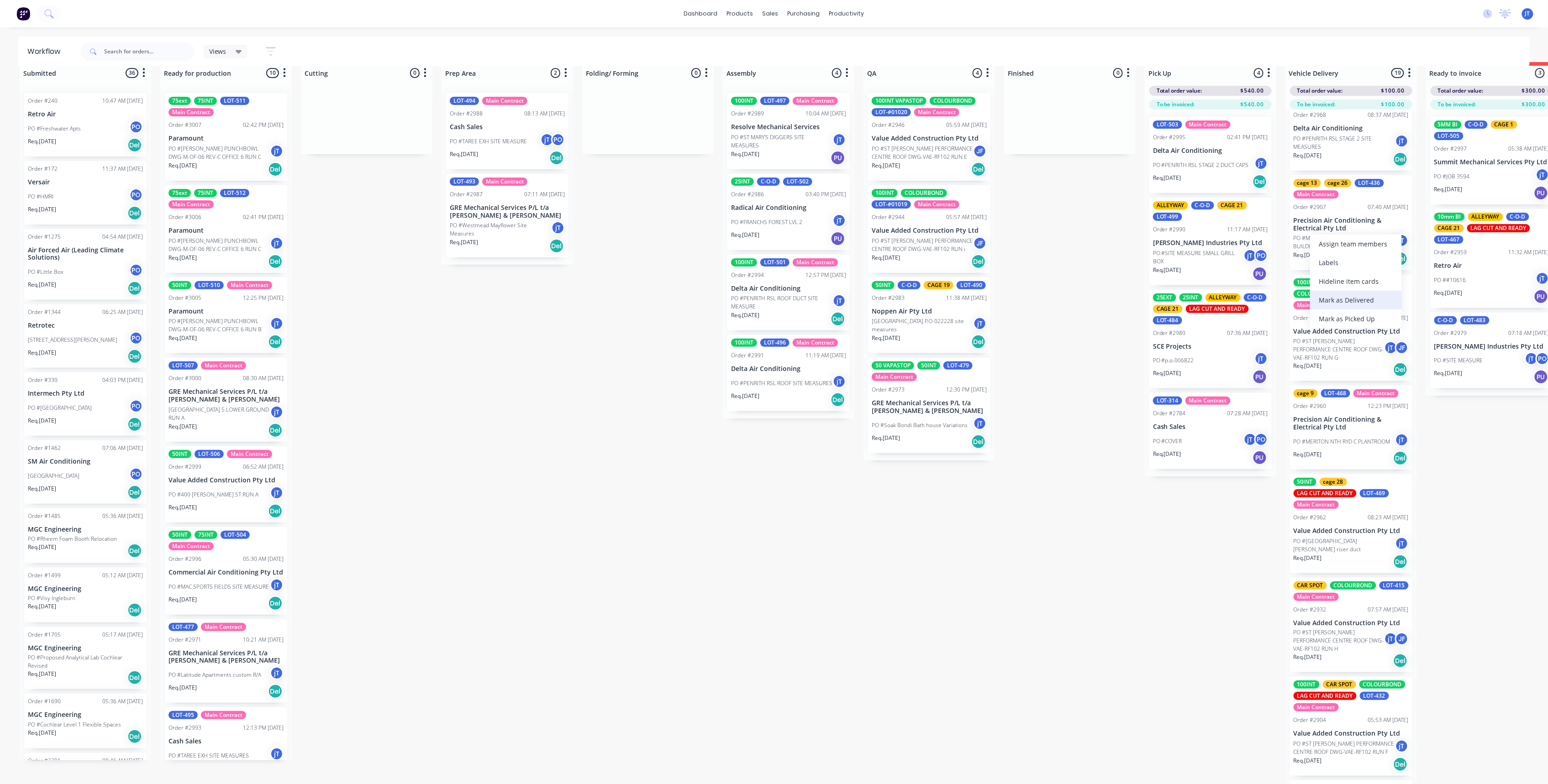
click at [1372, 297] on div "Mark as Delivered" at bounding box center [1356, 300] width 92 height 19
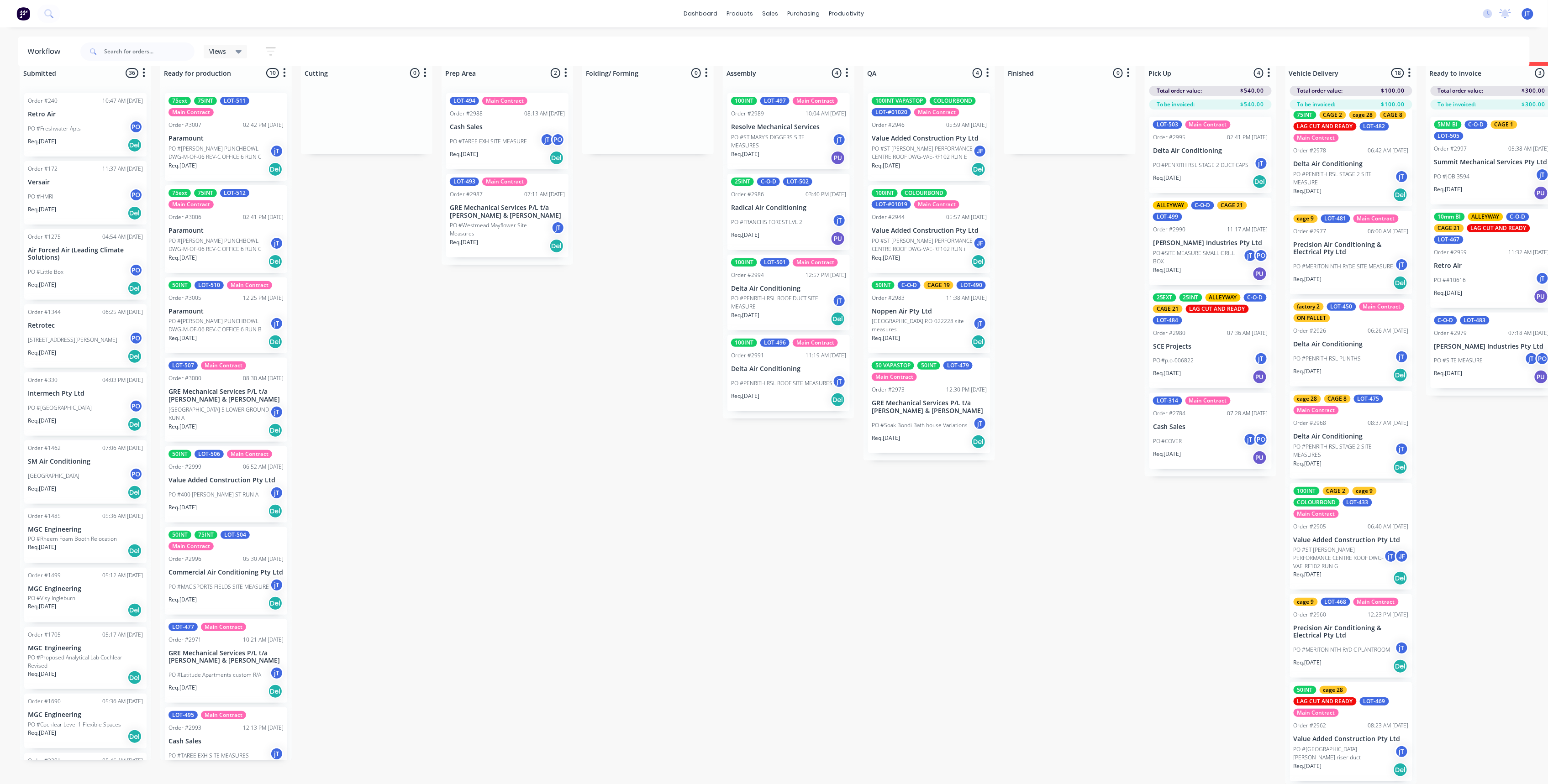
scroll to position [409, 0]
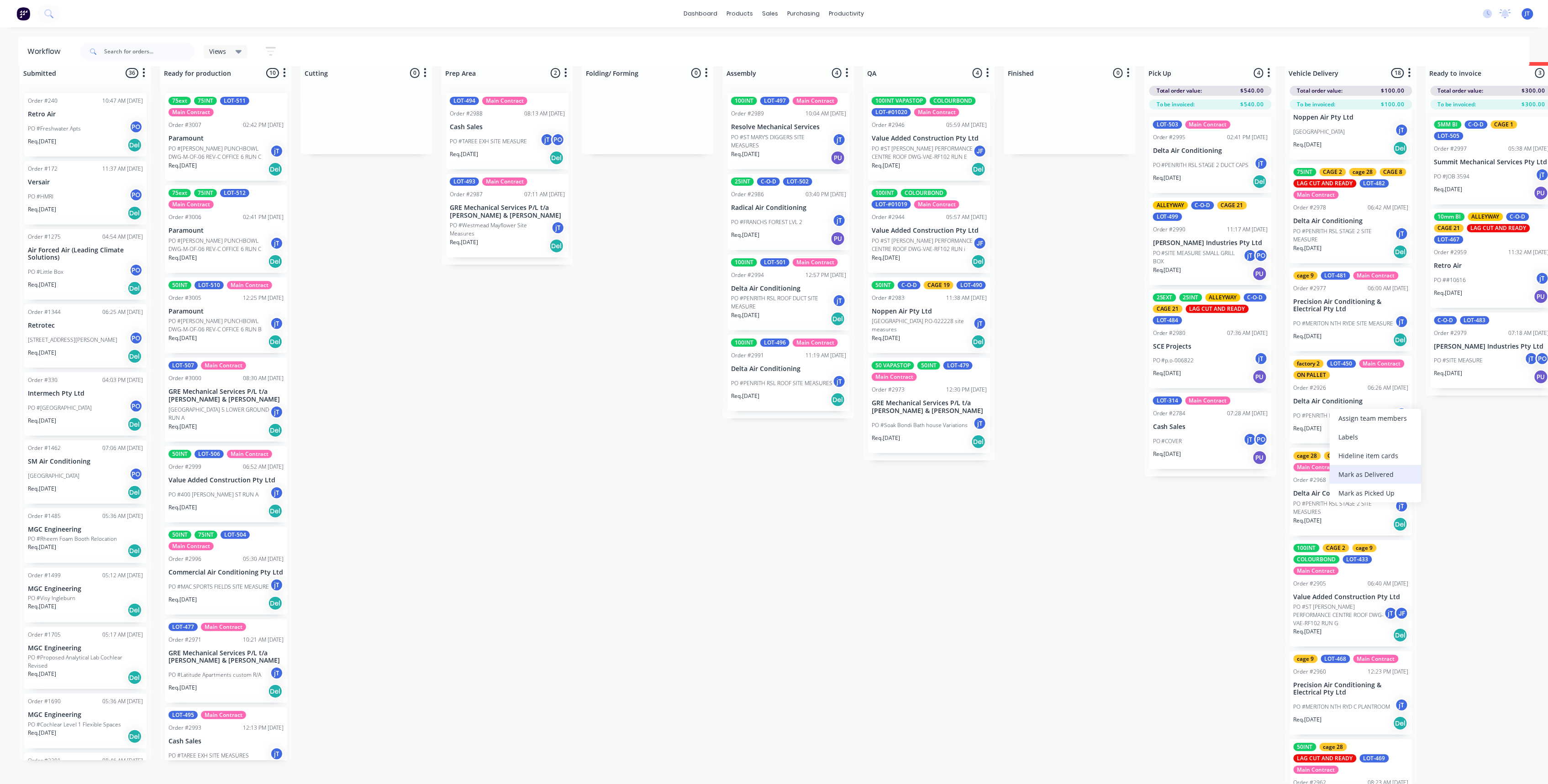
click at [1374, 468] on div "Mark as Delivered" at bounding box center [1376, 474] width 92 height 19
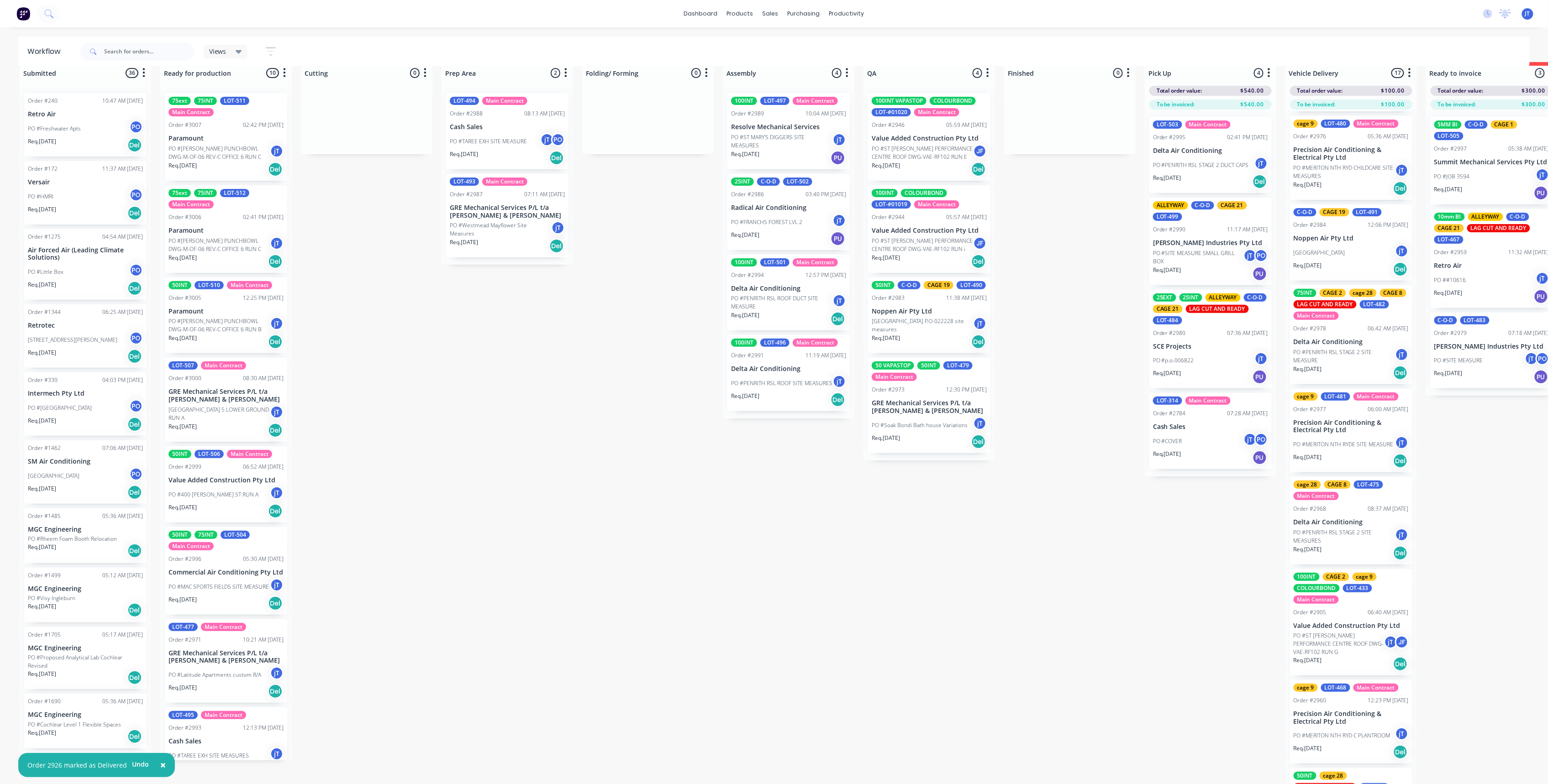
scroll to position [288, 0]
click at [1357, 408] on div "Mark as Delivered" at bounding box center [1376, 413] width 92 height 19
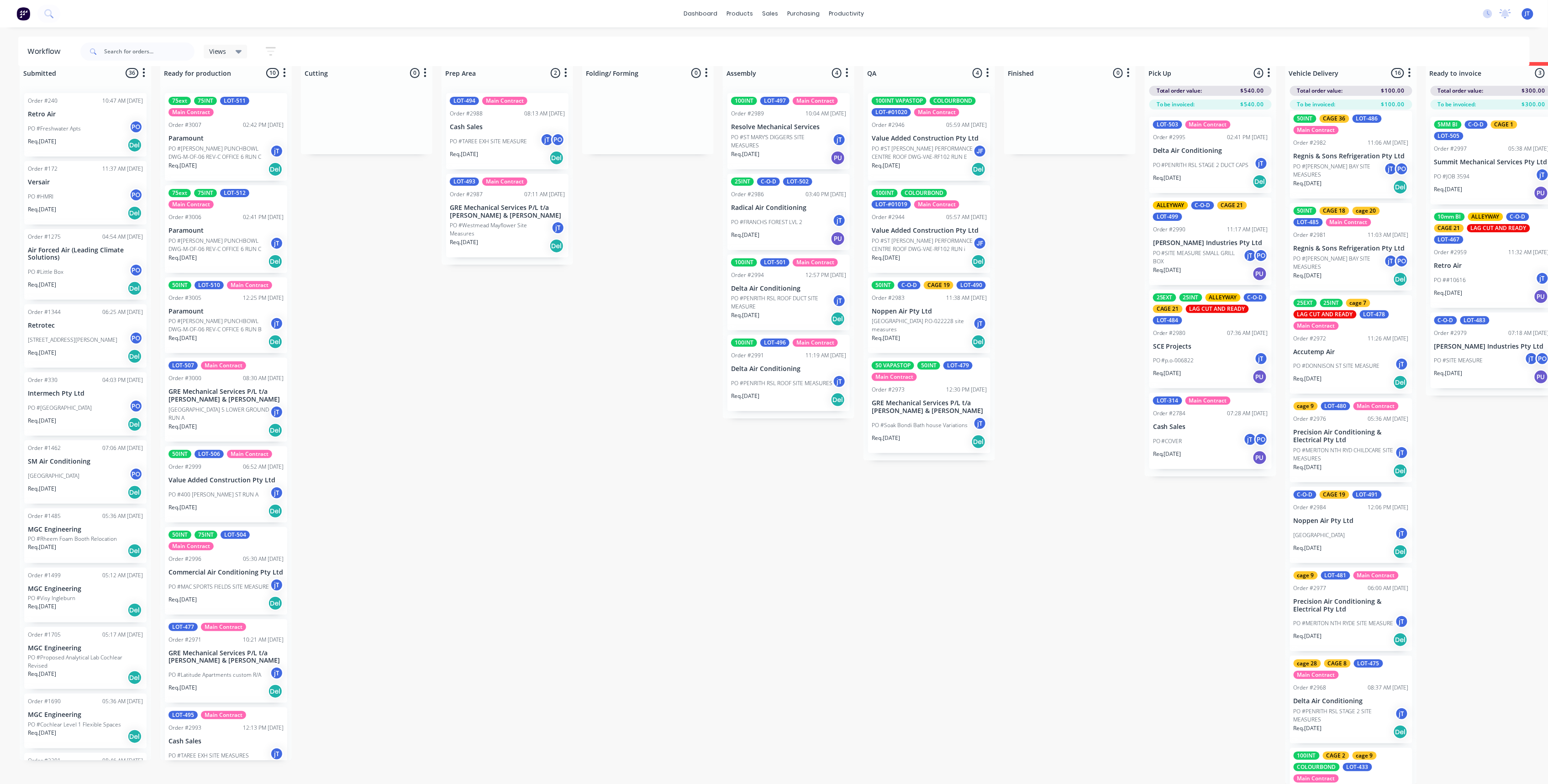
scroll to position [0, 0]
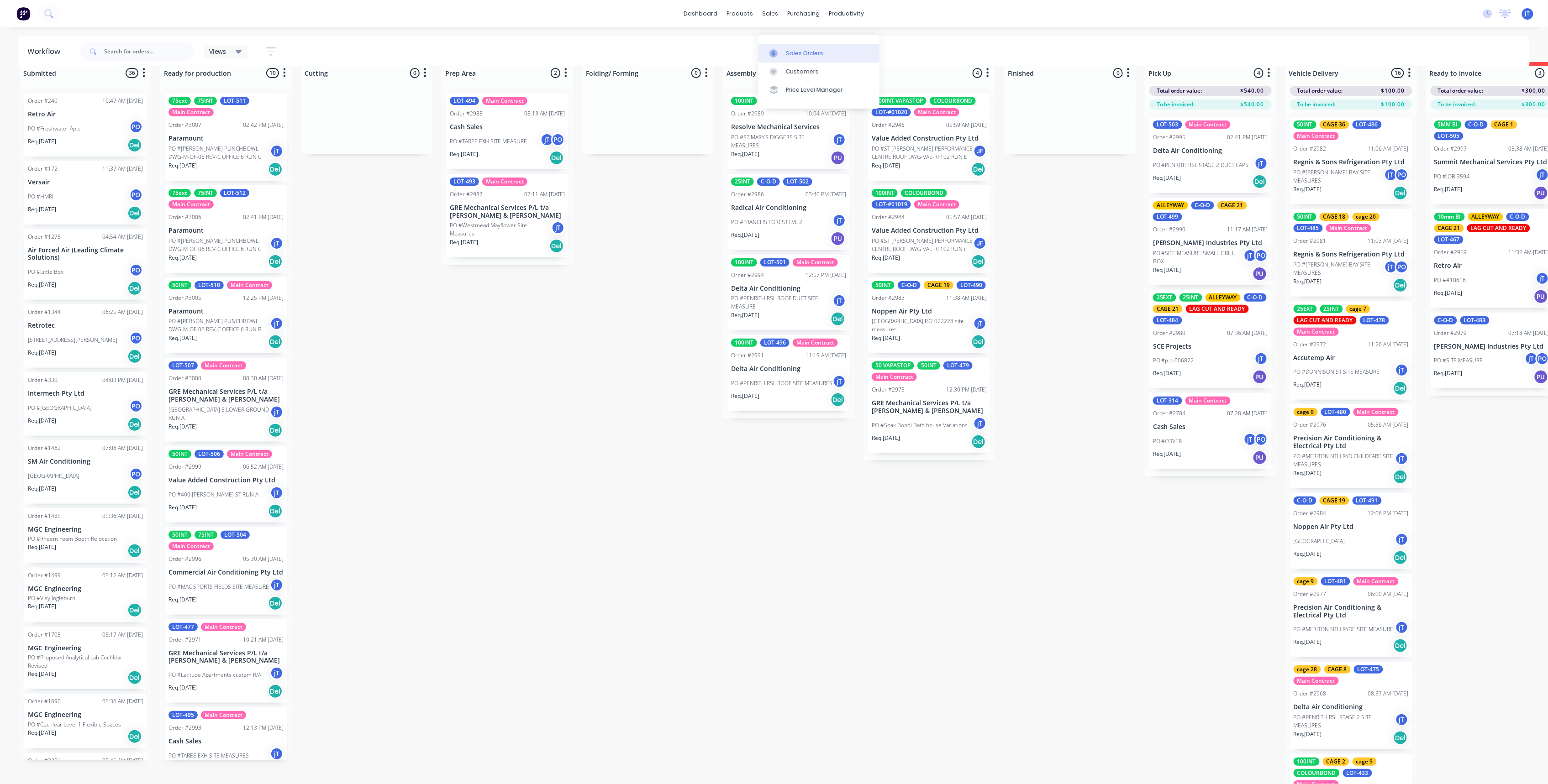
click at [801, 49] on div "Sales Orders" at bounding box center [805, 53] width 38 height 8
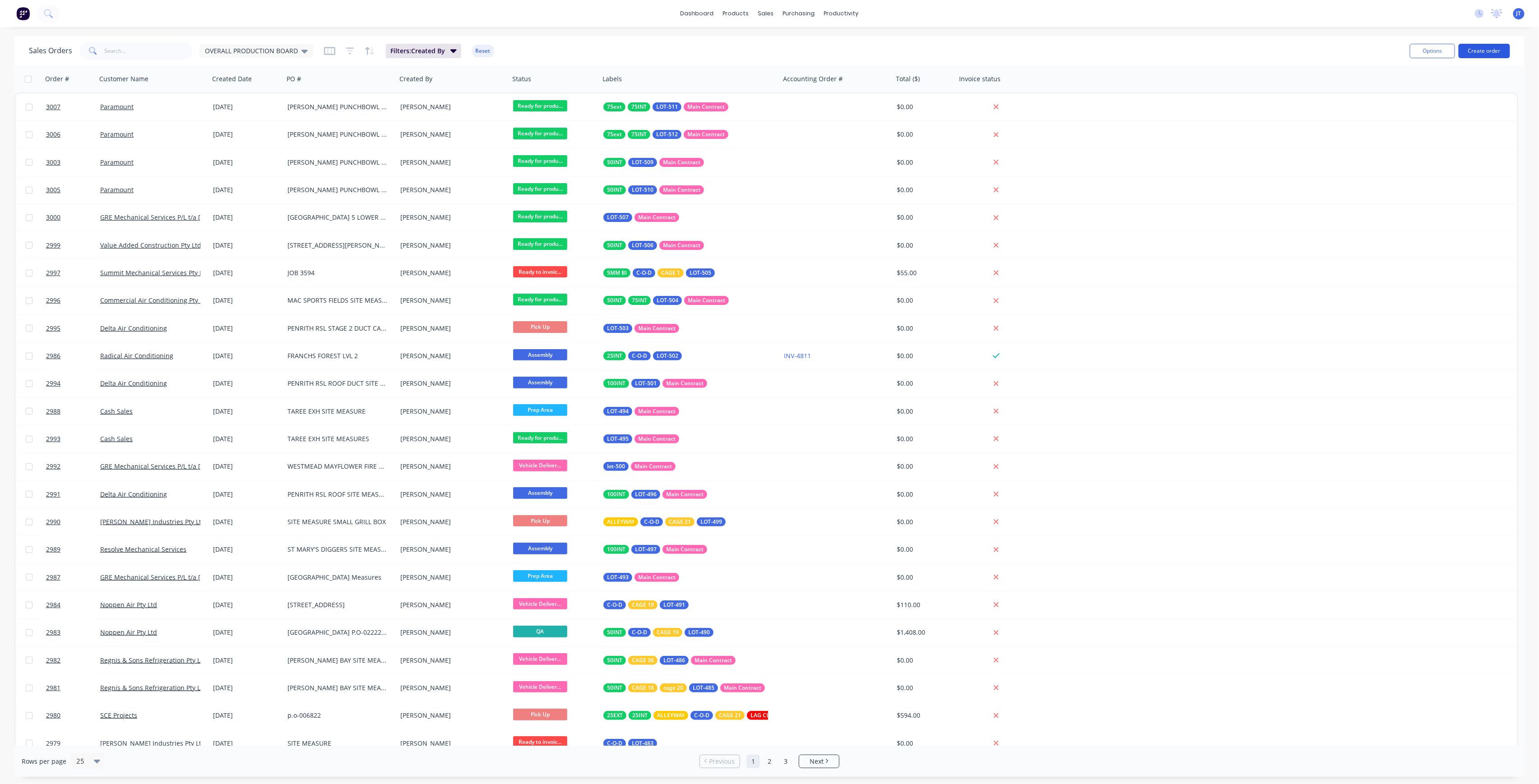
click at [1489, 50] on button "Create order" at bounding box center [1484, 51] width 51 height 15
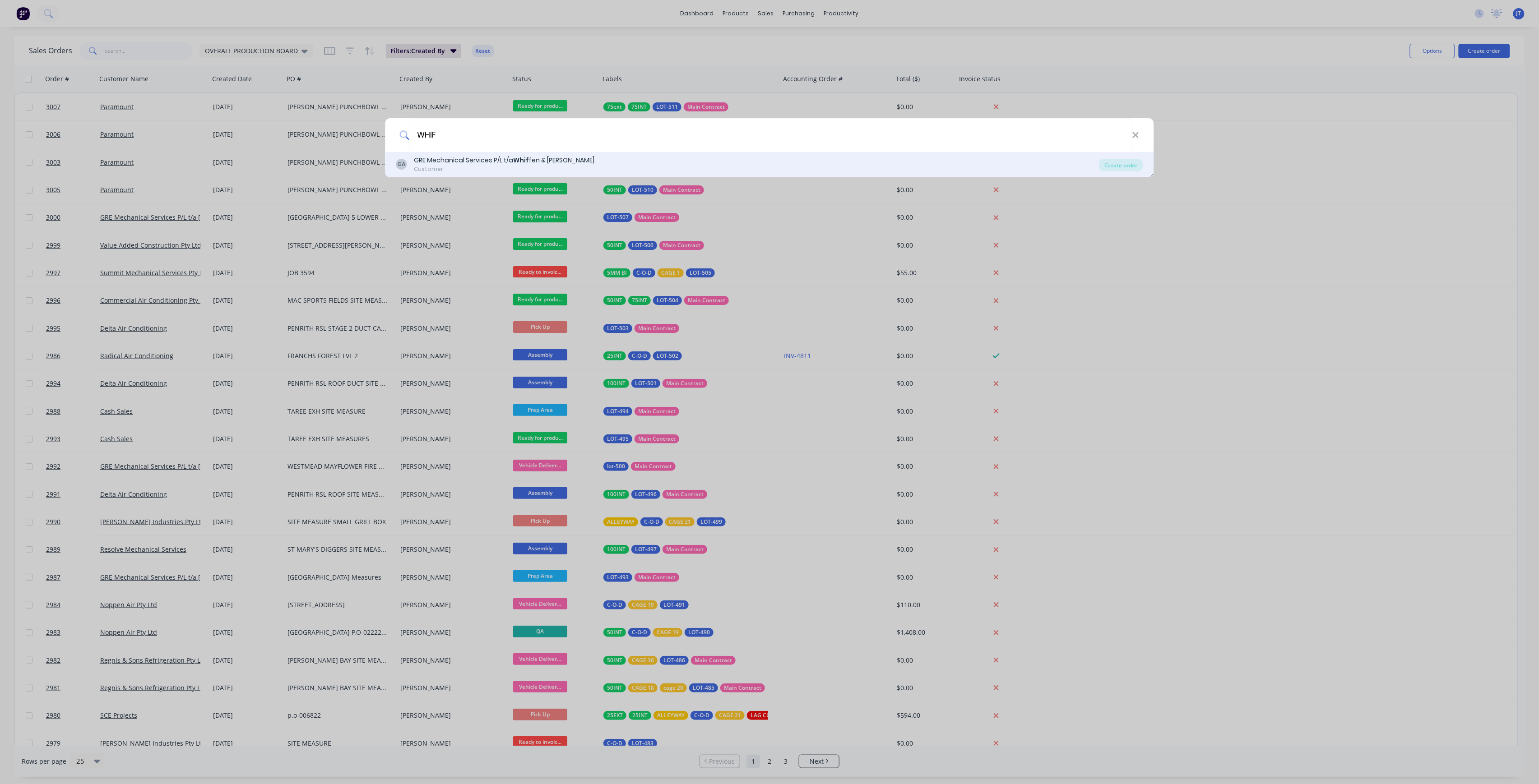
type input "WHIF"
click at [474, 171] on div "Customer" at bounding box center [505, 169] width 181 height 8
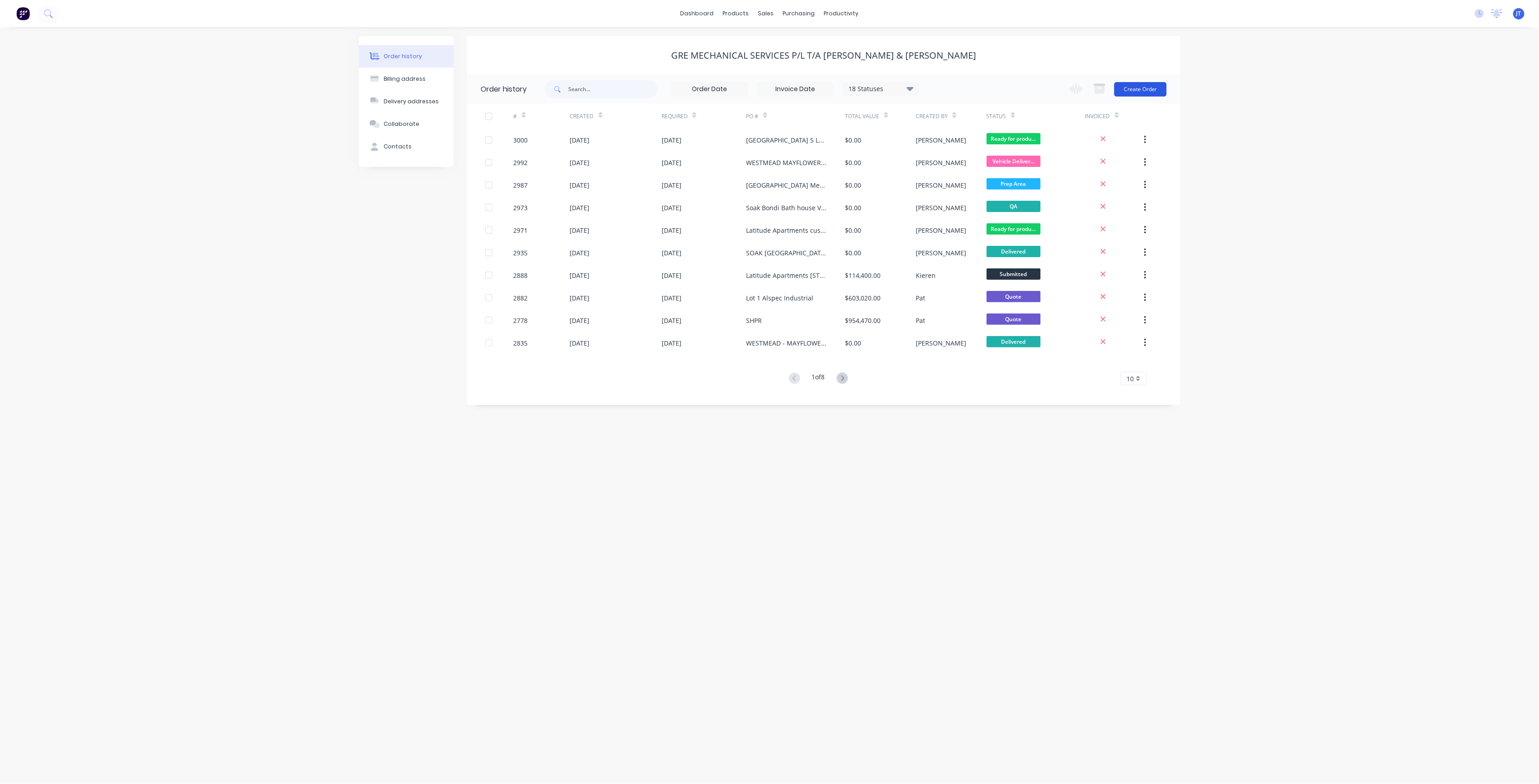
click at [1151, 90] on button "Create Order" at bounding box center [1140, 90] width 52 height 15
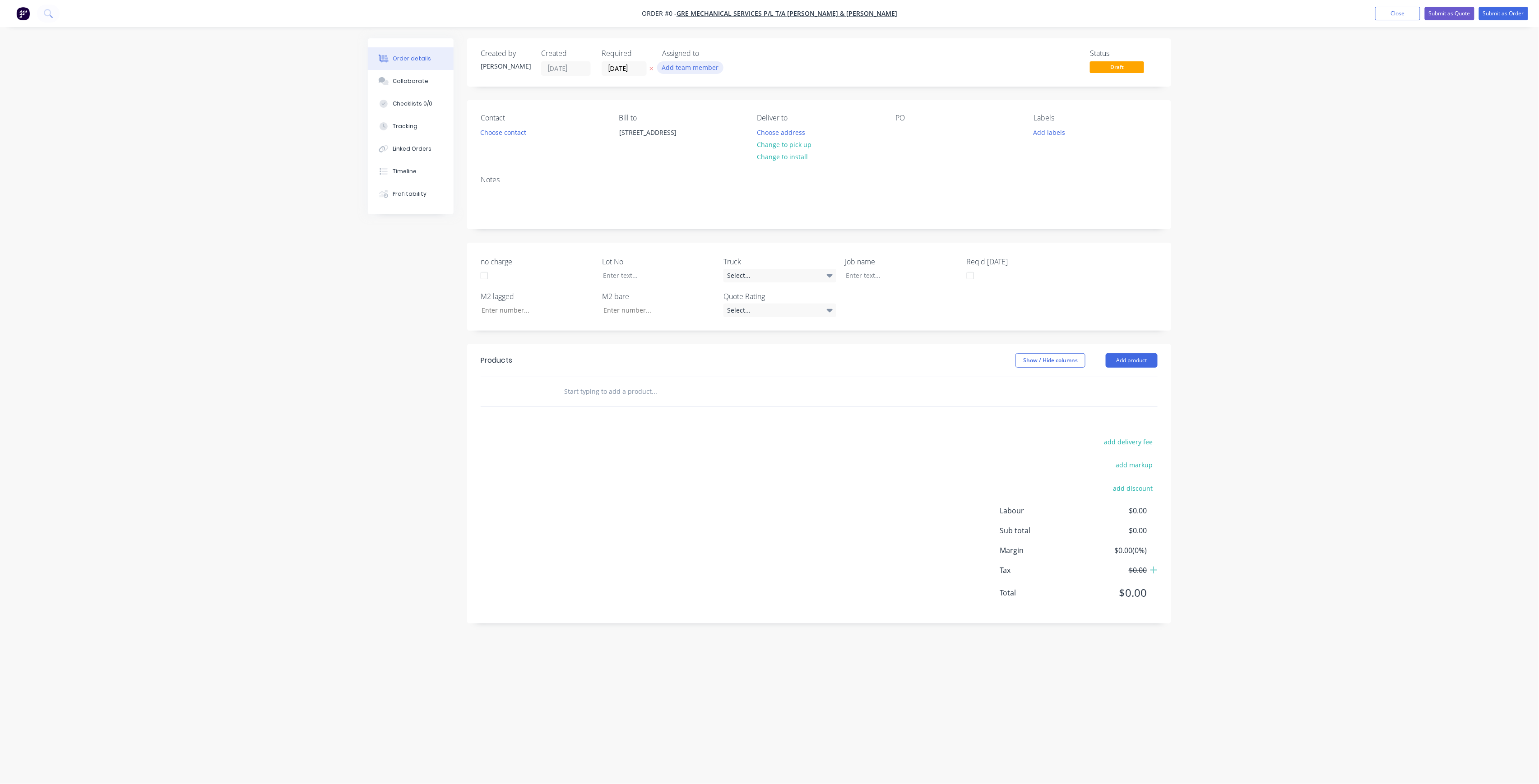
click at [697, 70] on button "Add team member" at bounding box center [690, 67] width 66 height 12
click at [719, 120] on div "[PERSON_NAME] (You)" at bounding box center [735, 118] width 90 height 9
click at [525, 132] on div "Order details Collaborate Checklists 0/0 Tracking Linked Orders Timeline Profit…" at bounding box center [769, 375] width 822 height 673
click at [523, 134] on button "Choose contact" at bounding box center [503, 132] width 56 height 12
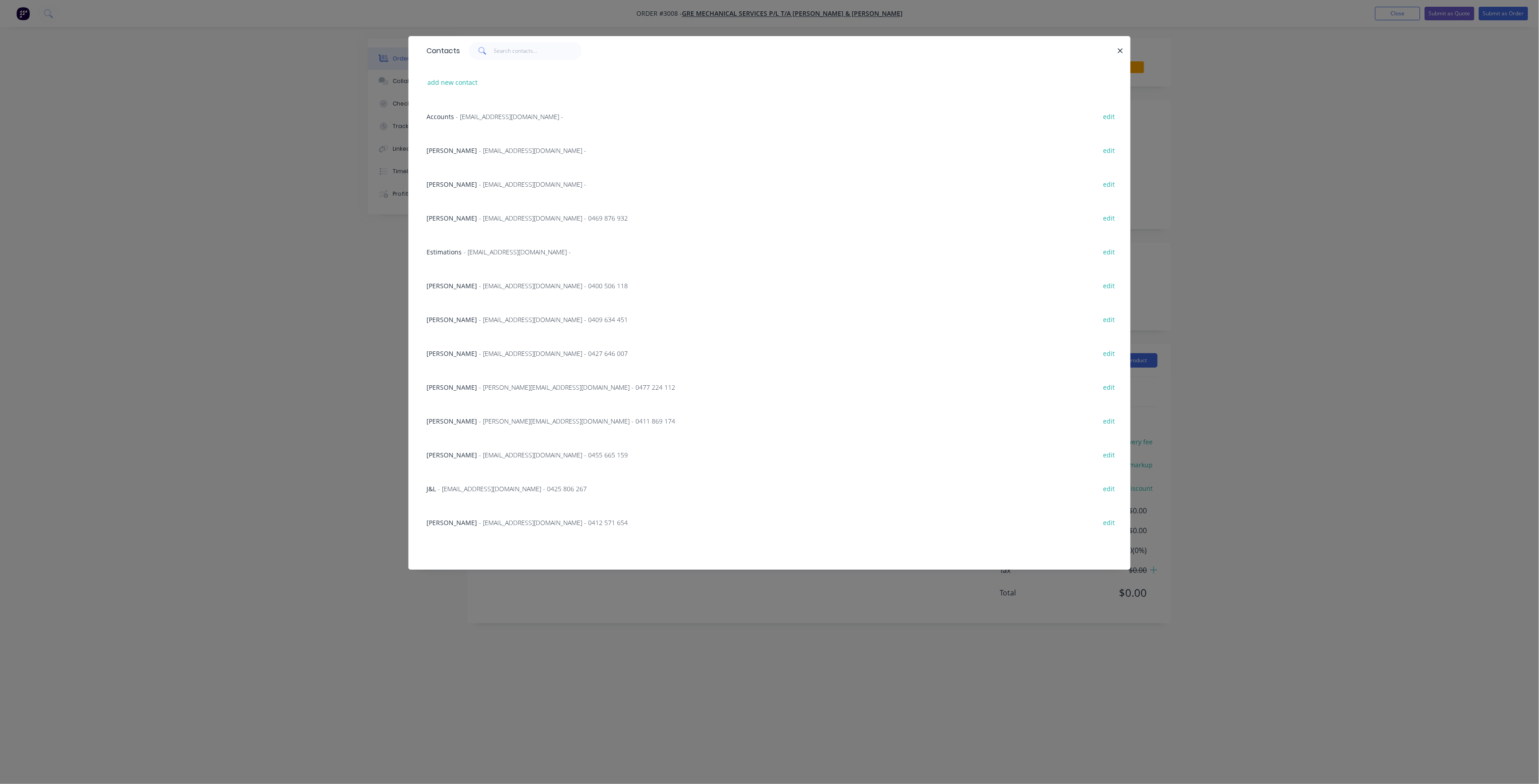
click at [481, 486] on span "- [EMAIL_ADDRESS][DOMAIN_NAME] - 0425 806 267" at bounding box center [512, 489] width 149 height 9
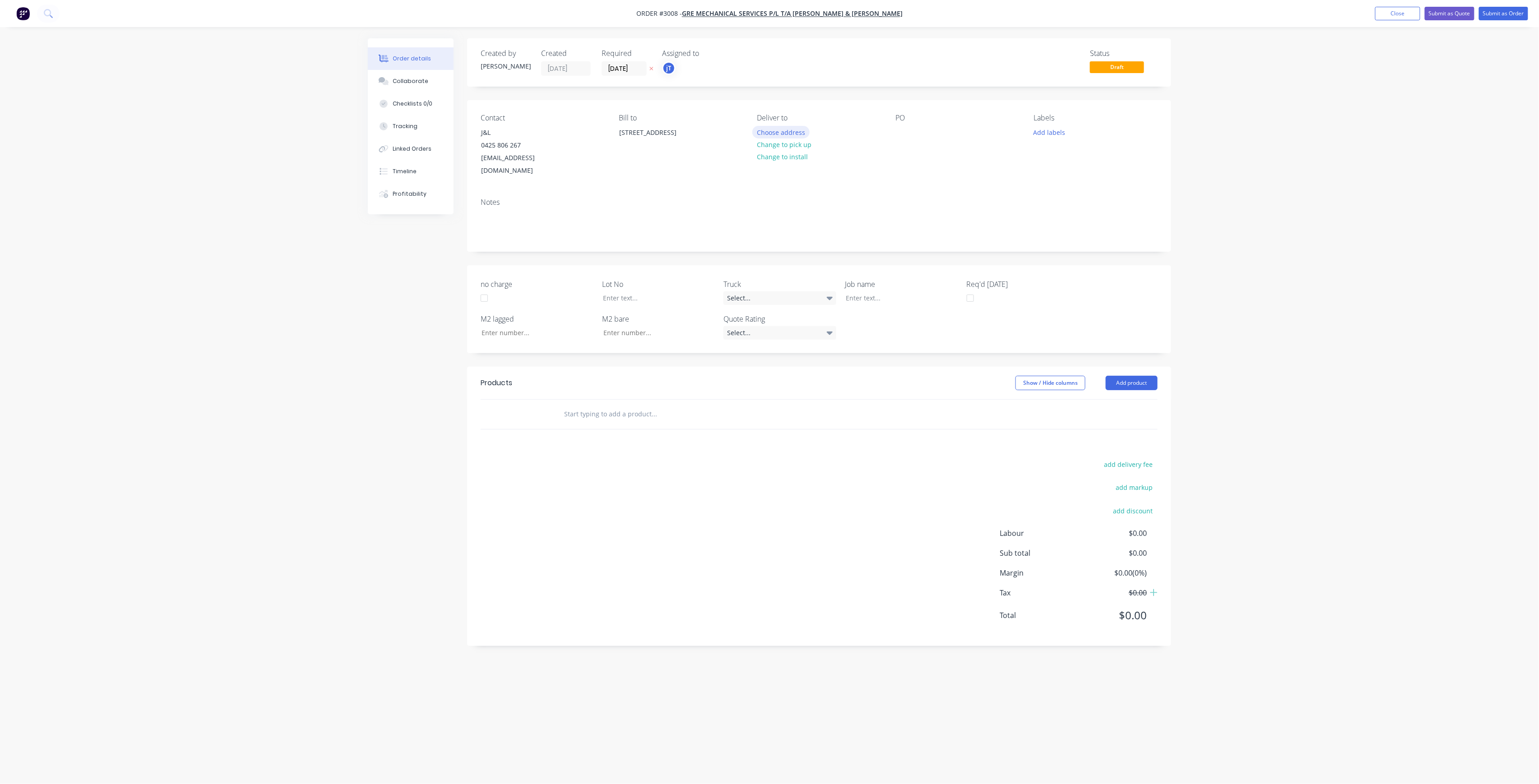
click at [800, 136] on button "Choose address" at bounding box center [781, 132] width 58 height 12
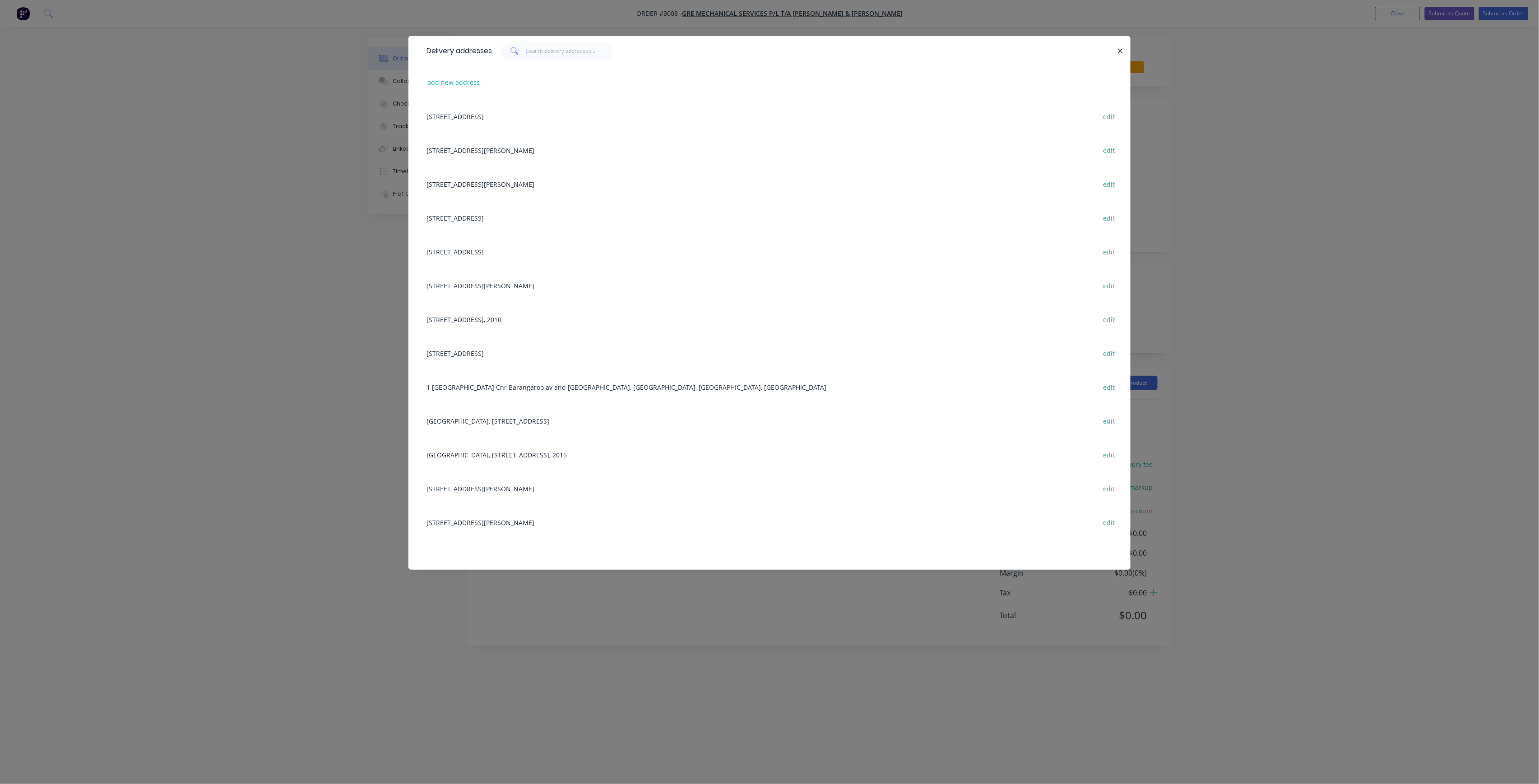
click at [535, 183] on div "[STREET_ADDRESS][PERSON_NAME] edit" at bounding box center [769, 183] width 695 height 34
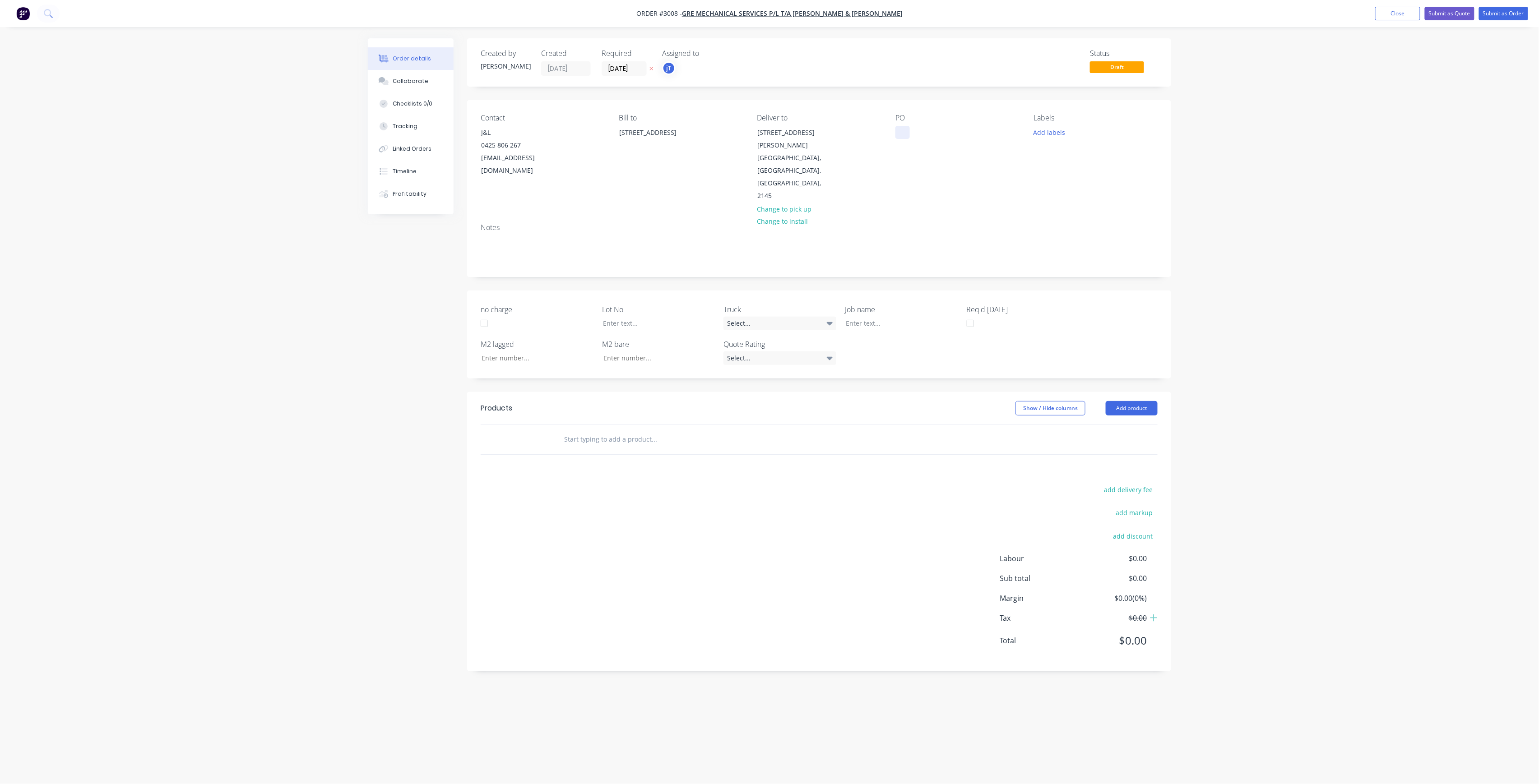
click at [906, 134] on div at bounding box center [903, 133] width 15 height 13
drag, startPoint x: 1046, startPoint y: 138, endPoint x: 1053, endPoint y: 141, distance: 7.6
click at [1047, 139] on div "Labels Add labels" at bounding box center [1096, 158] width 124 height 89
click at [1057, 127] on button "Add labels" at bounding box center [1049, 132] width 42 height 12
click at [1089, 159] on input "text" at bounding box center [1109, 159] width 94 height 18
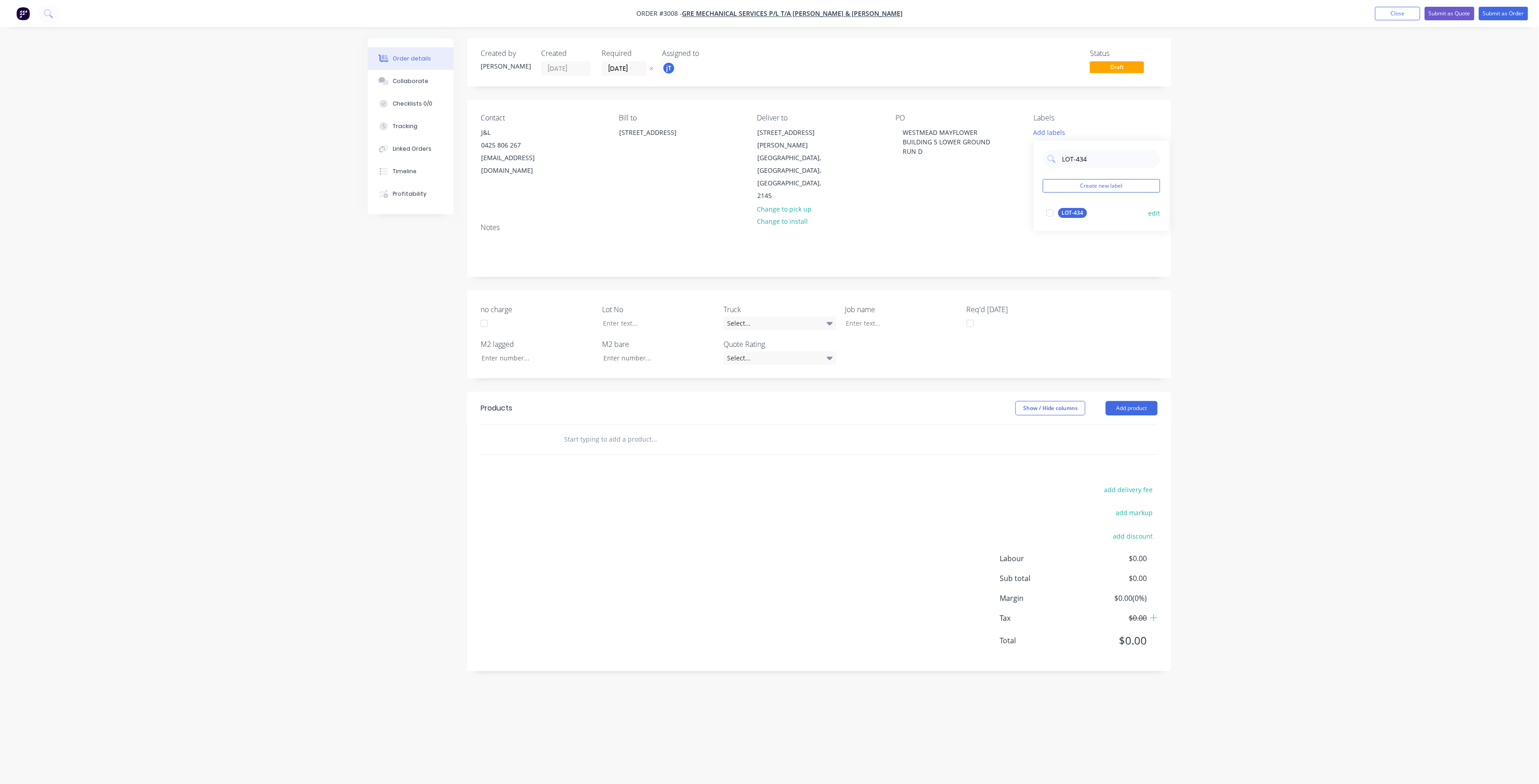
click at [1072, 215] on div "LOT-434" at bounding box center [1072, 212] width 29 height 10
drag, startPoint x: 1093, startPoint y: 156, endPoint x: 1055, endPoint y: 166, distance: 39.3
click at [1055, 166] on div "LOT-434 Create new label LOT-434 edit" at bounding box center [1102, 182] width 136 height 90
type input "MAIN"
click at [1076, 211] on div "Main Contract" at bounding box center [1080, 208] width 45 height 10
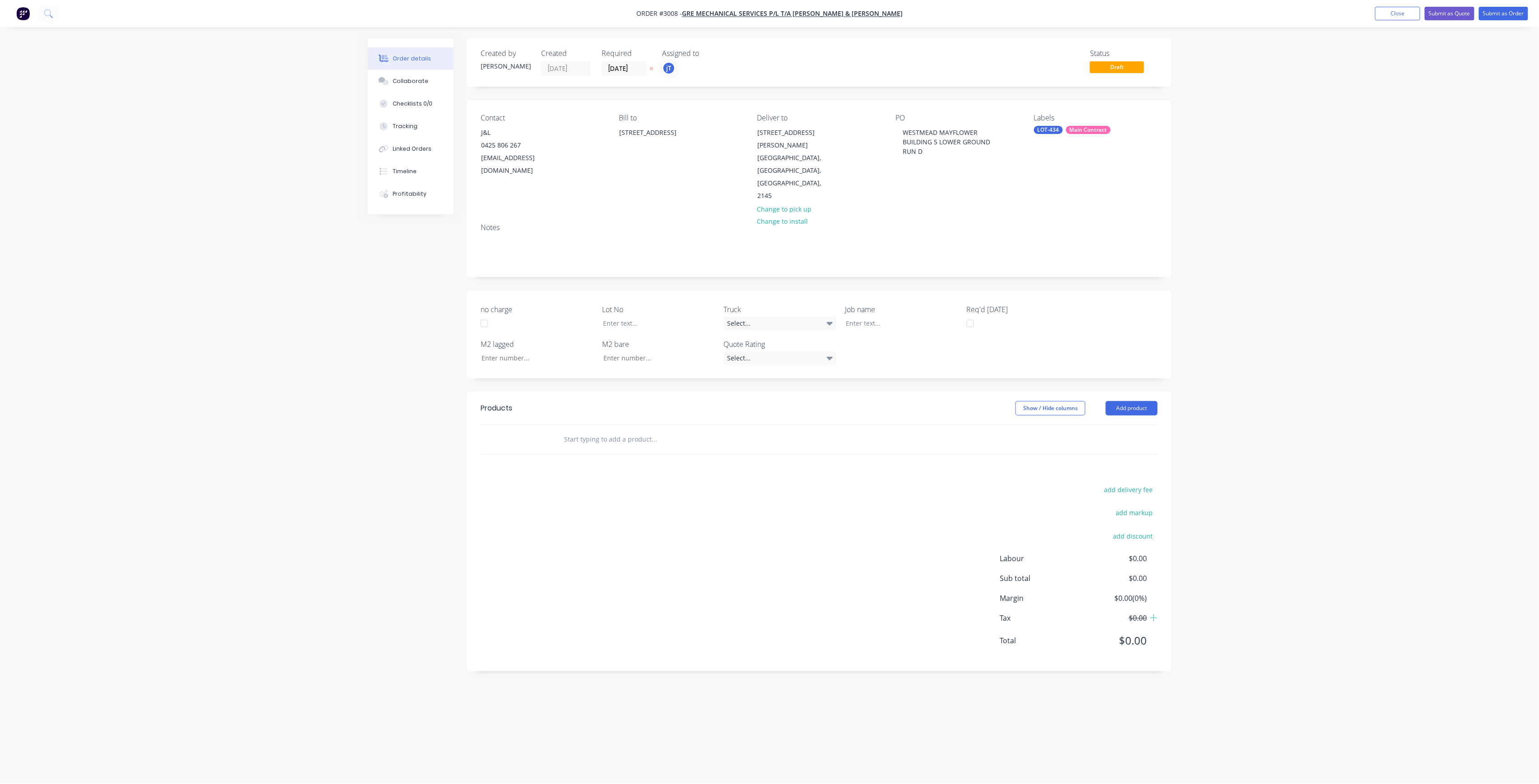
click at [614, 430] on input "text" at bounding box center [654, 439] width 181 height 18
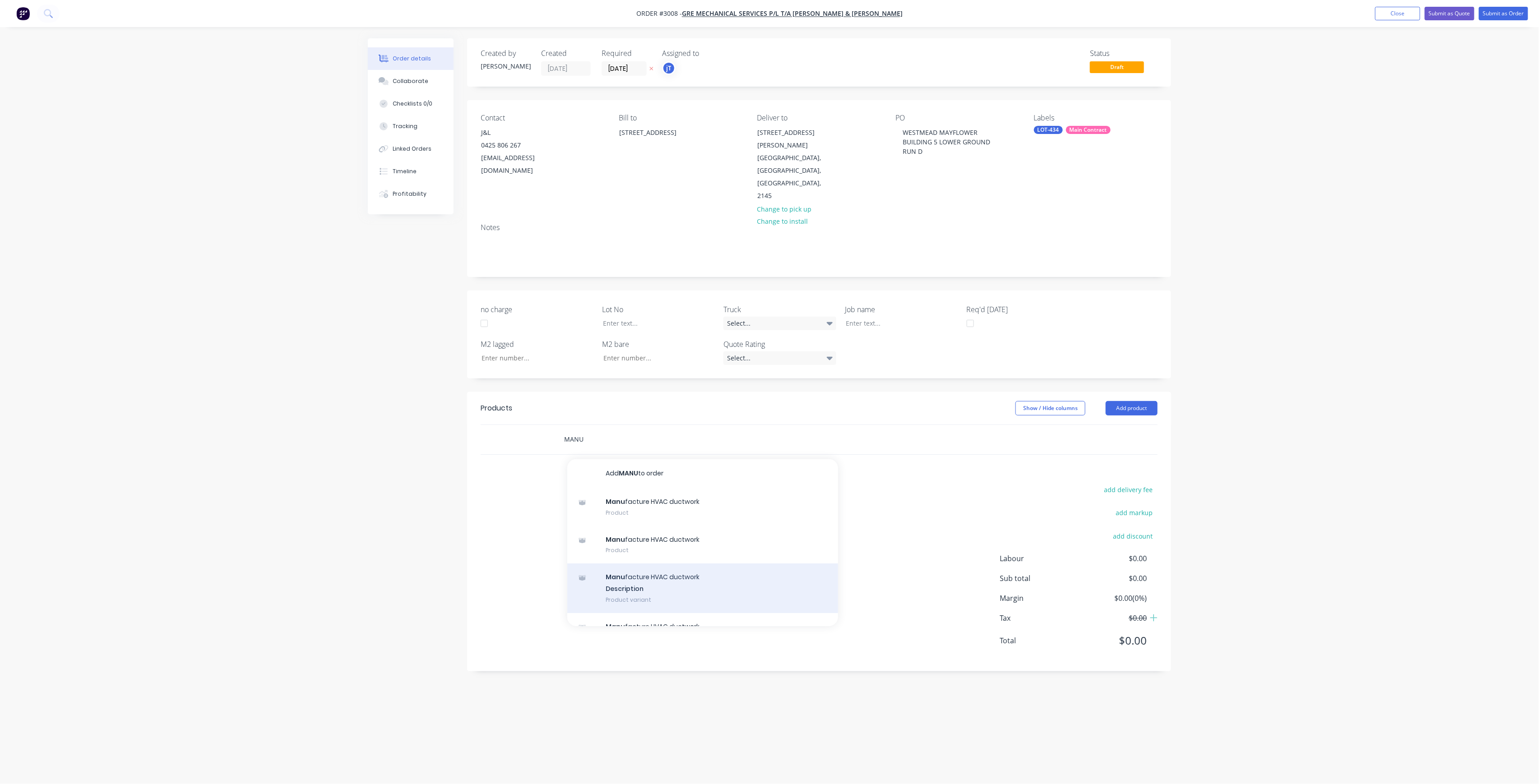
type input "MANU"
click at [628, 564] on div "Manu facture HVAC ductwork Description Product variant" at bounding box center [703, 588] width 271 height 50
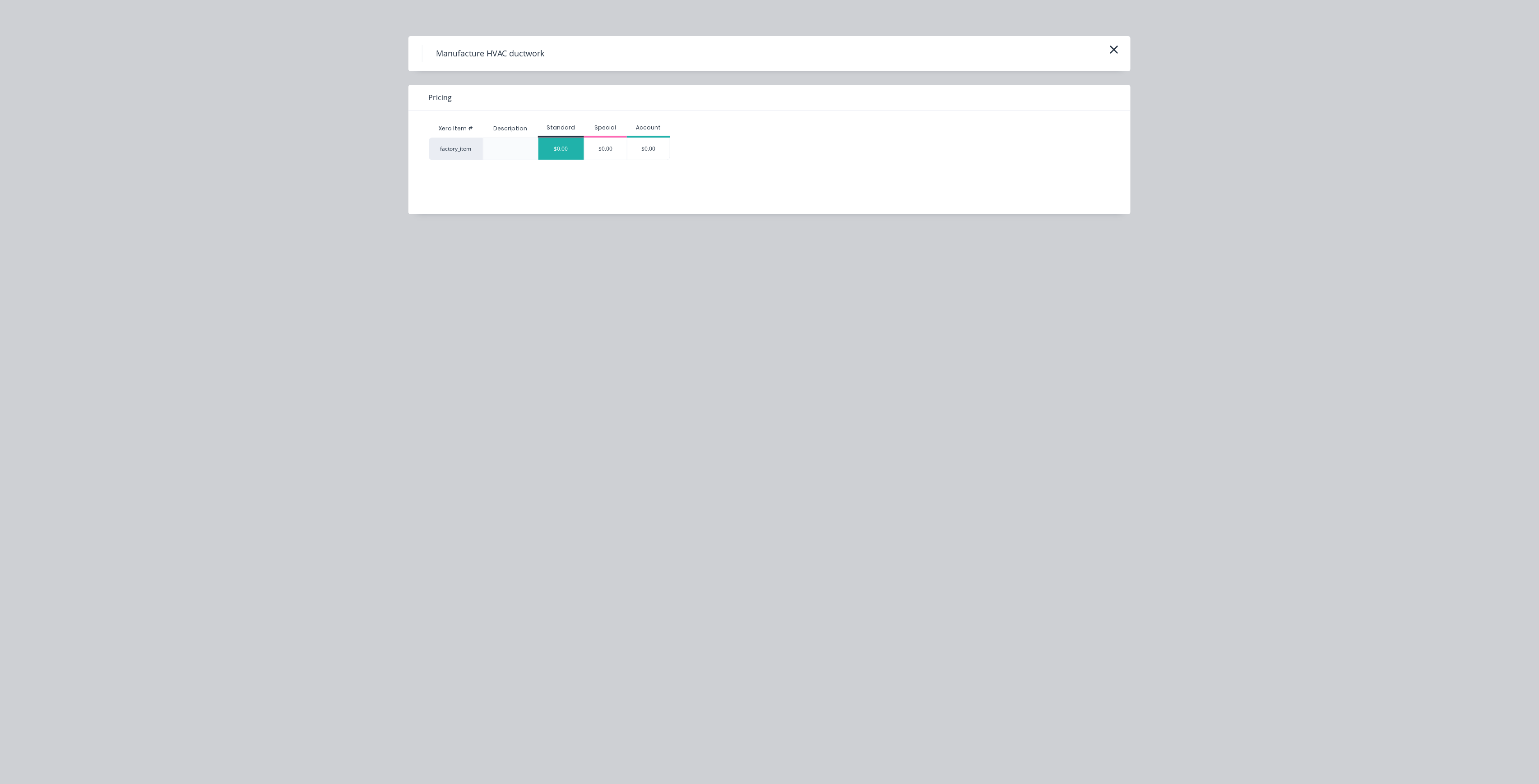
click at [560, 150] on div "$0.00" at bounding box center [561, 149] width 46 height 22
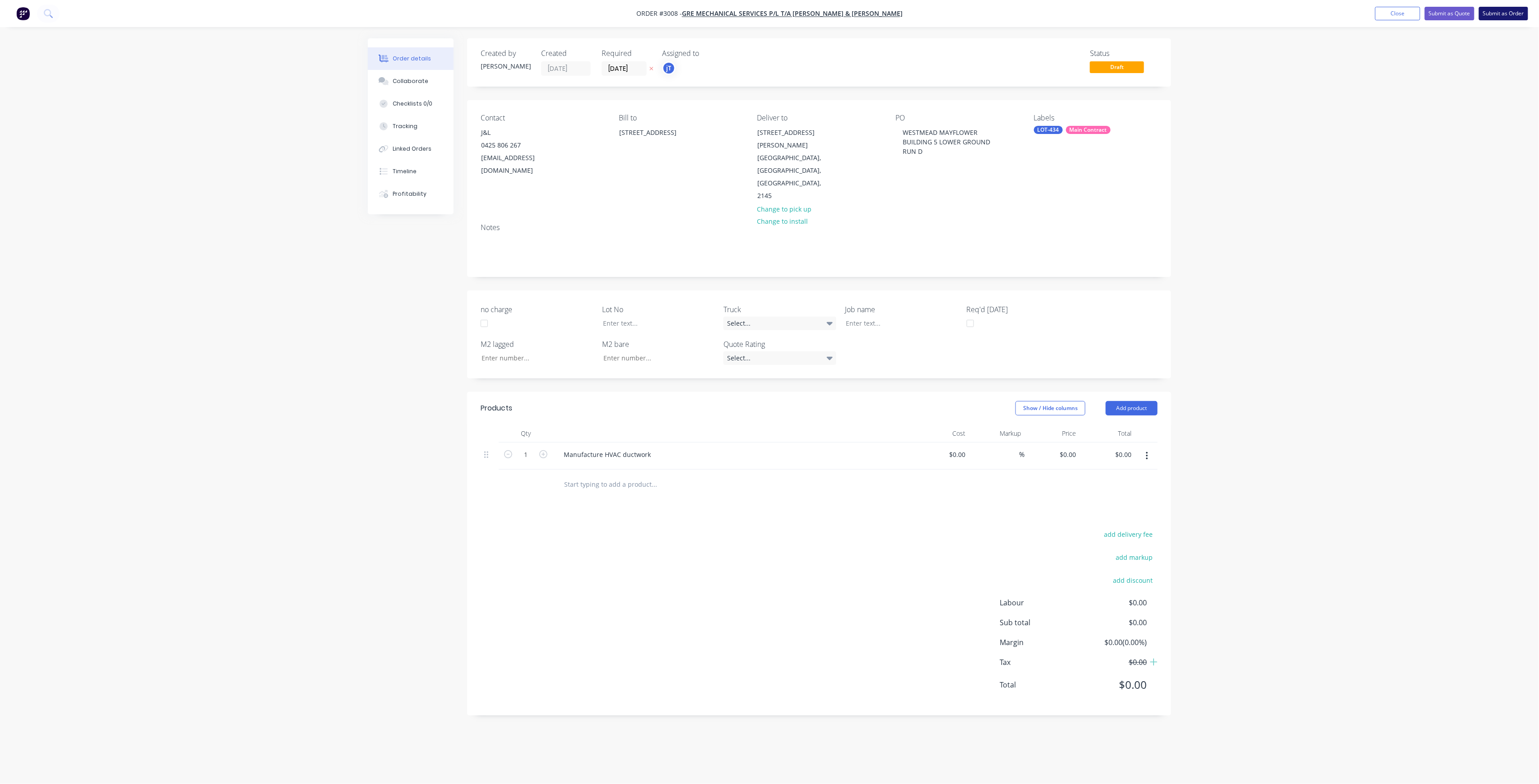
click at [1499, 12] on button "Submit as Order" at bounding box center [1504, 13] width 49 height 13
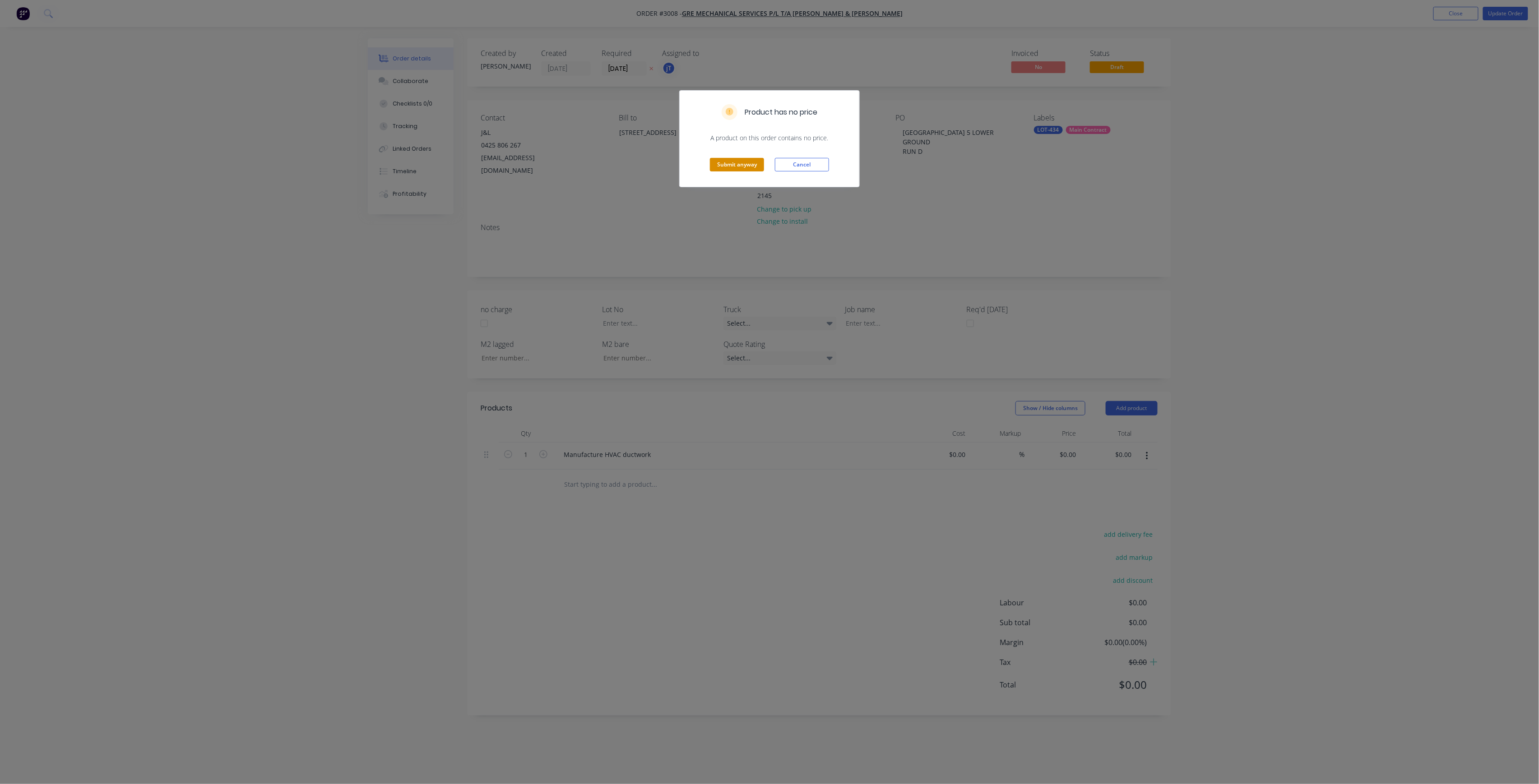
click at [737, 164] on button "Submit anyway" at bounding box center [737, 165] width 54 height 13
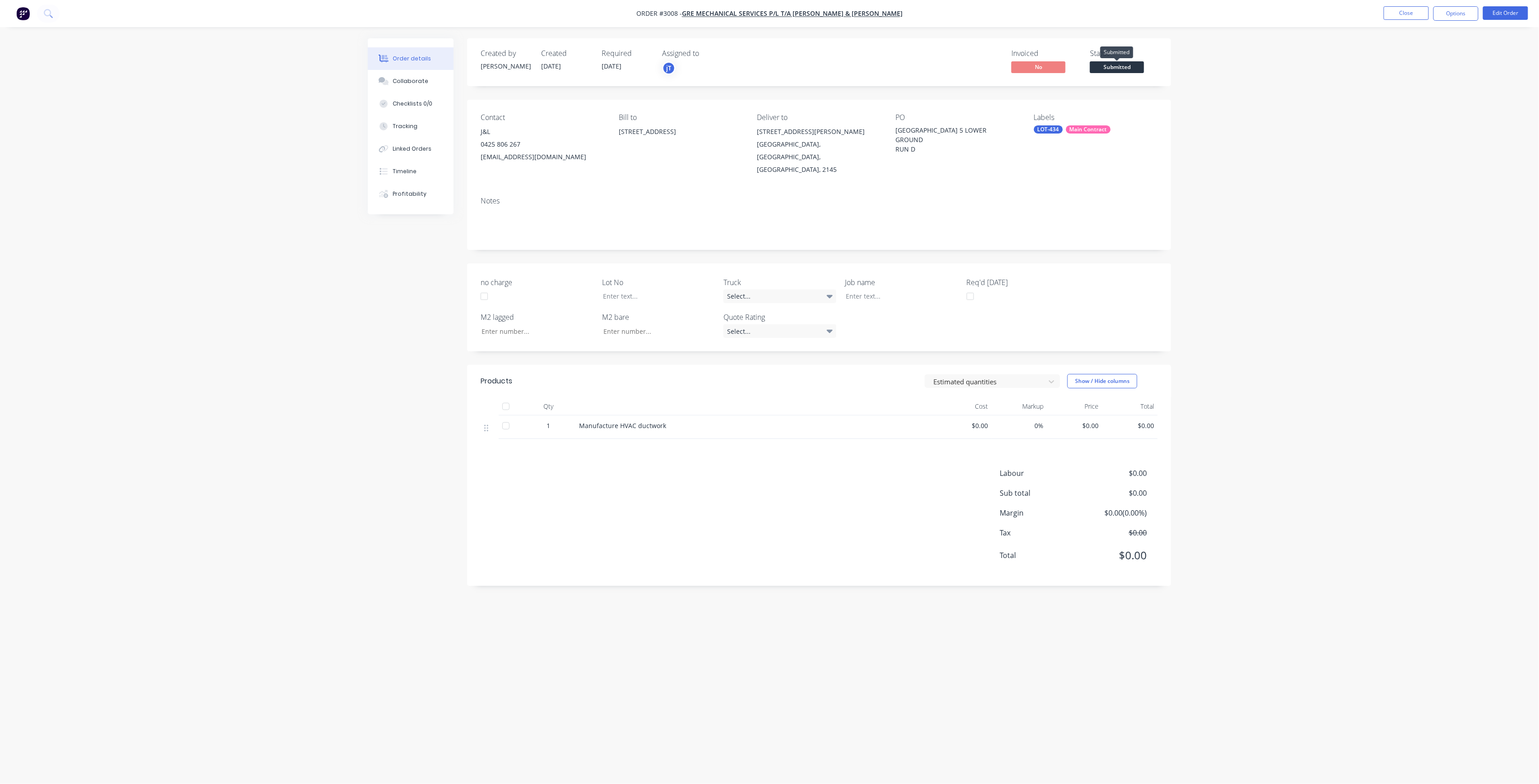
click at [1120, 70] on span "Submitted" at bounding box center [1117, 66] width 54 height 11
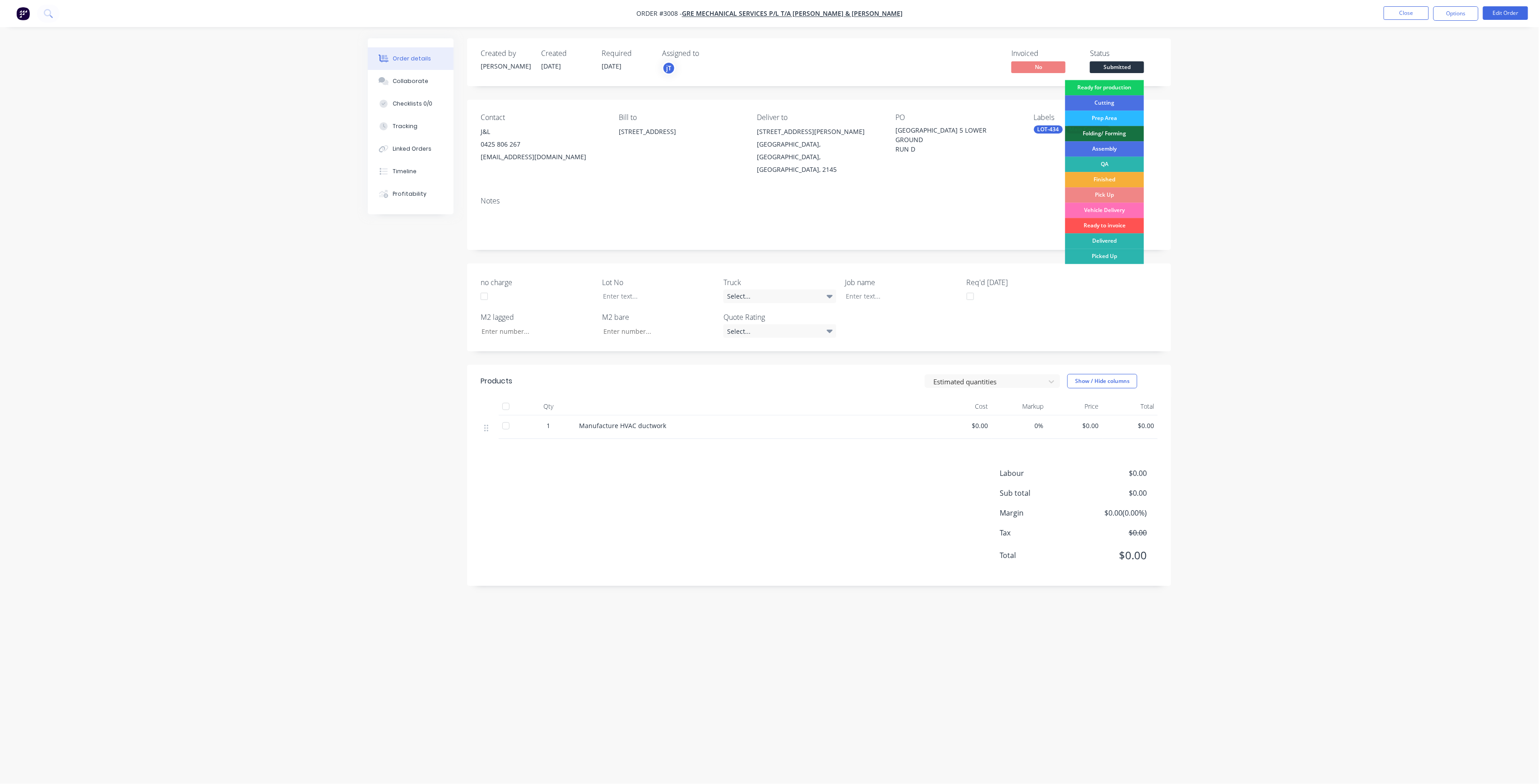
click at [1117, 83] on div "Ready for production" at bounding box center [1104, 87] width 79 height 15
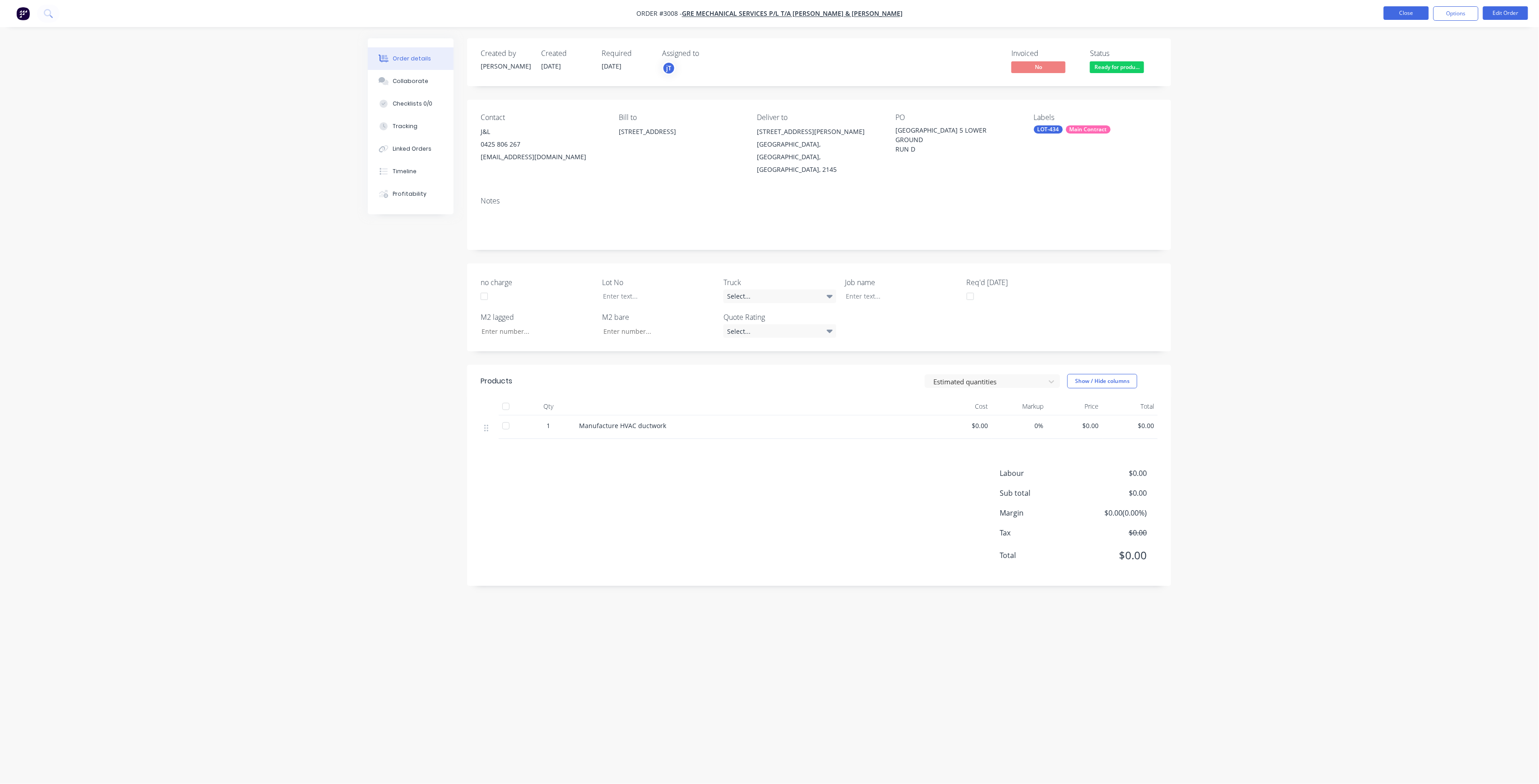
click at [1400, 20] on button "Close" at bounding box center [1406, 13] width 45 height 13
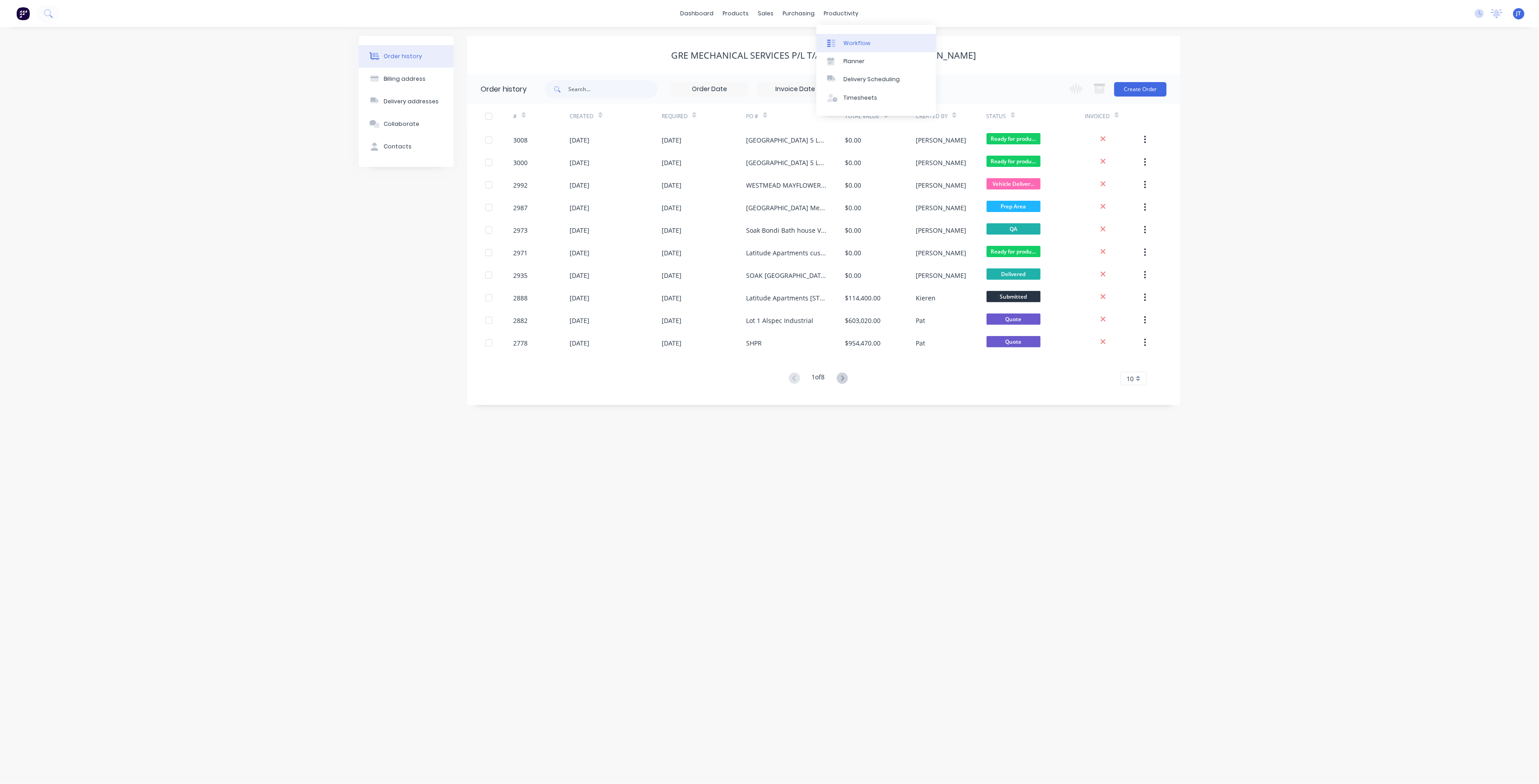
click at [848, 35] on link "Workflow" at bounding box center [876, 42] width 120 height 18
